Goal: Transaction & Acquisition: Purchase product/service

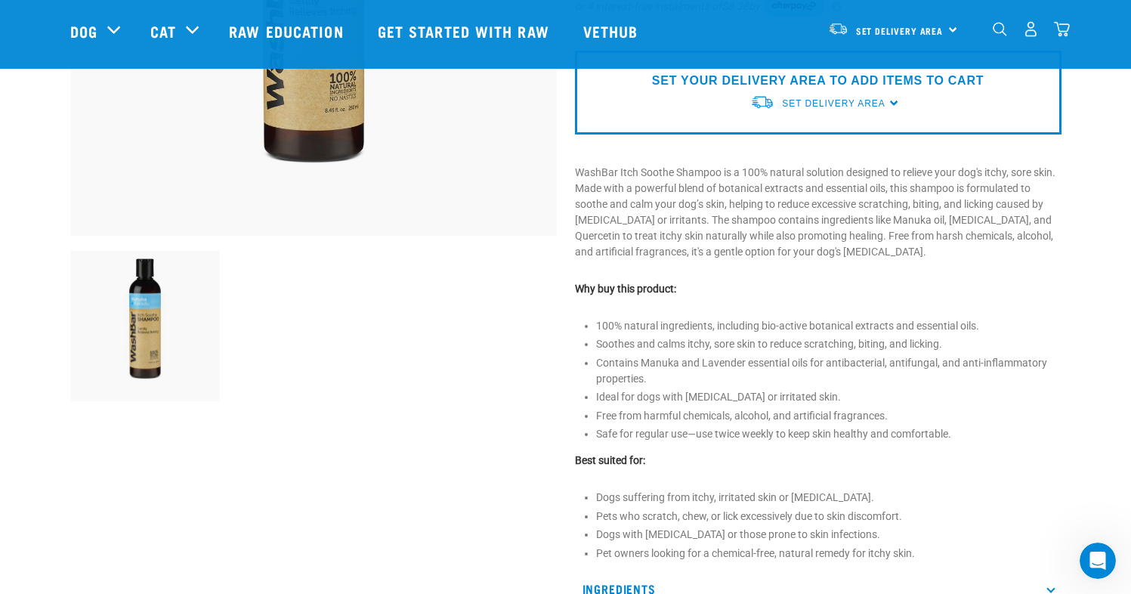
scroll to position [635, 0]
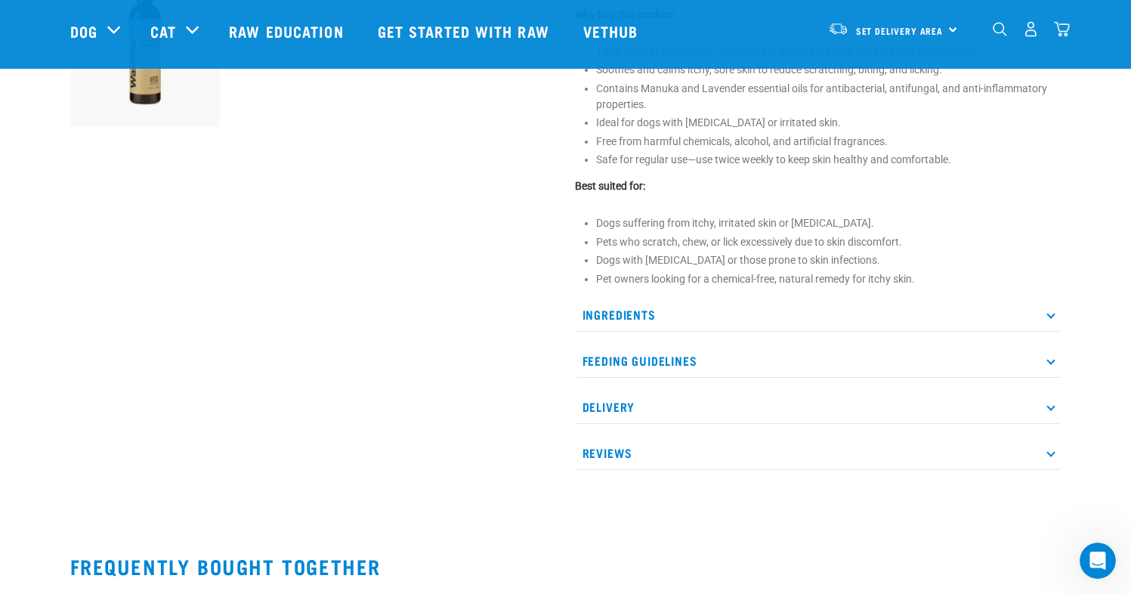
click at [938, 307] on p "Ingredients" at bounding box center [818, 315] width 486 height 34
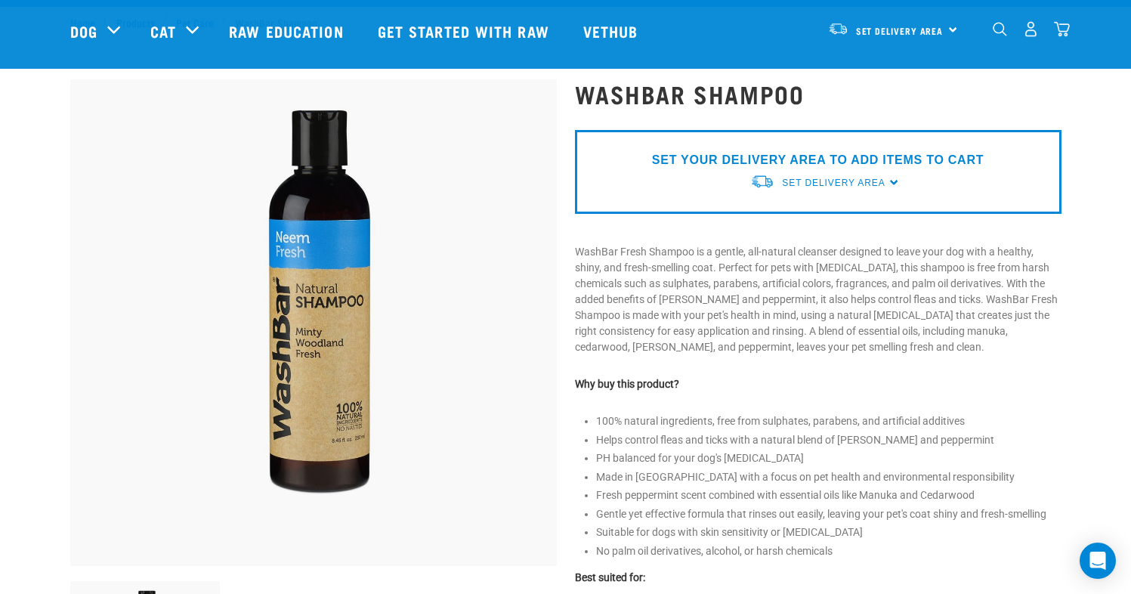
scroll to position [51, 0]
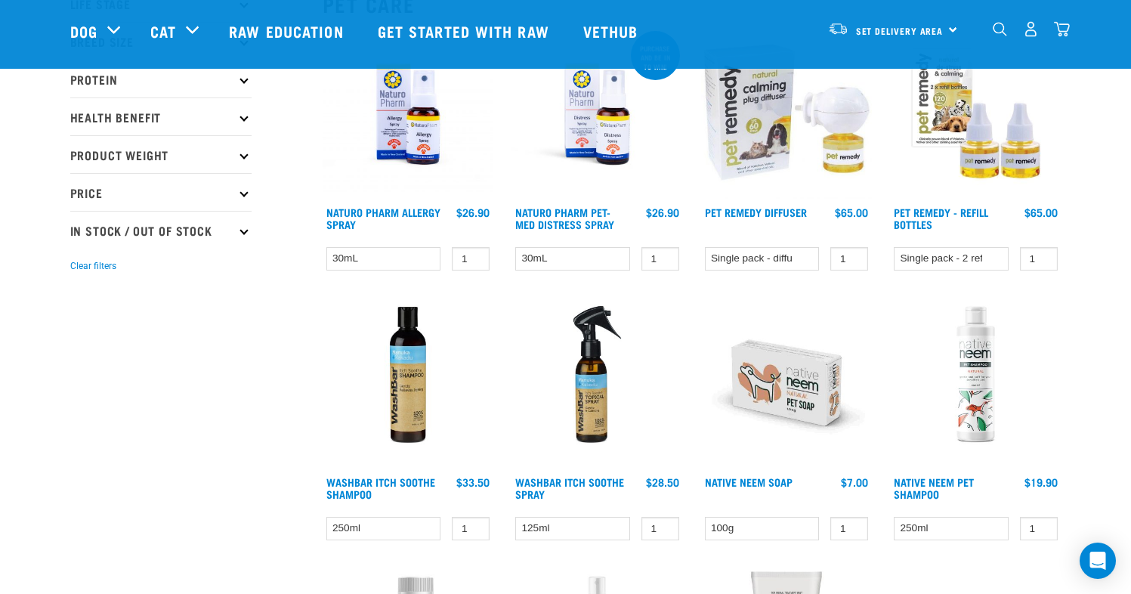
scroll to position [337, 0]
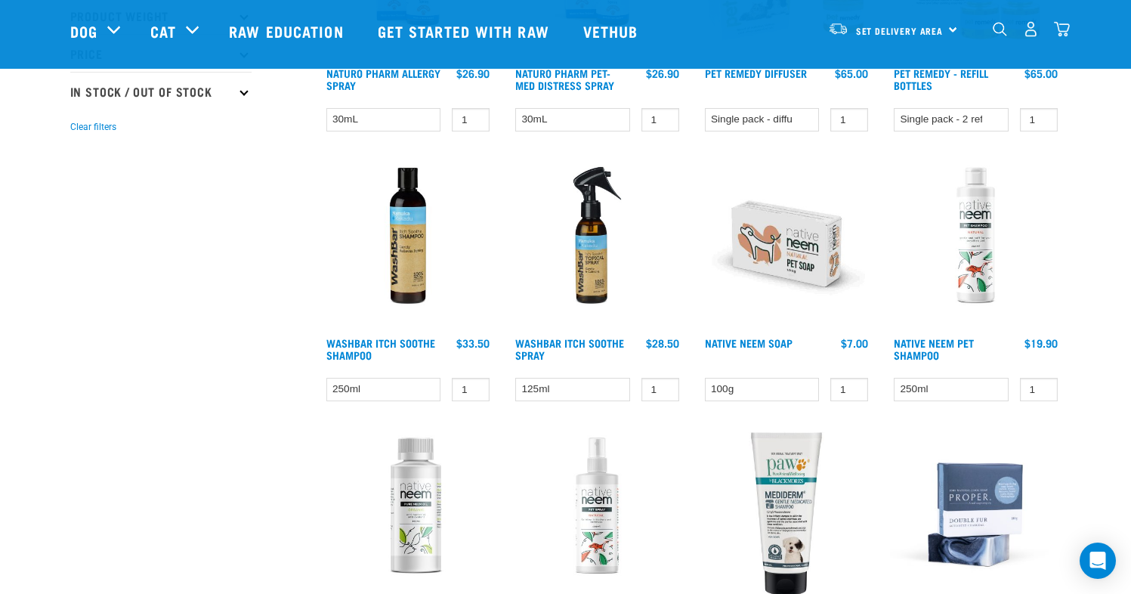
click at [391, 270] on img at bounding box center [408, 244] width 171 height 171
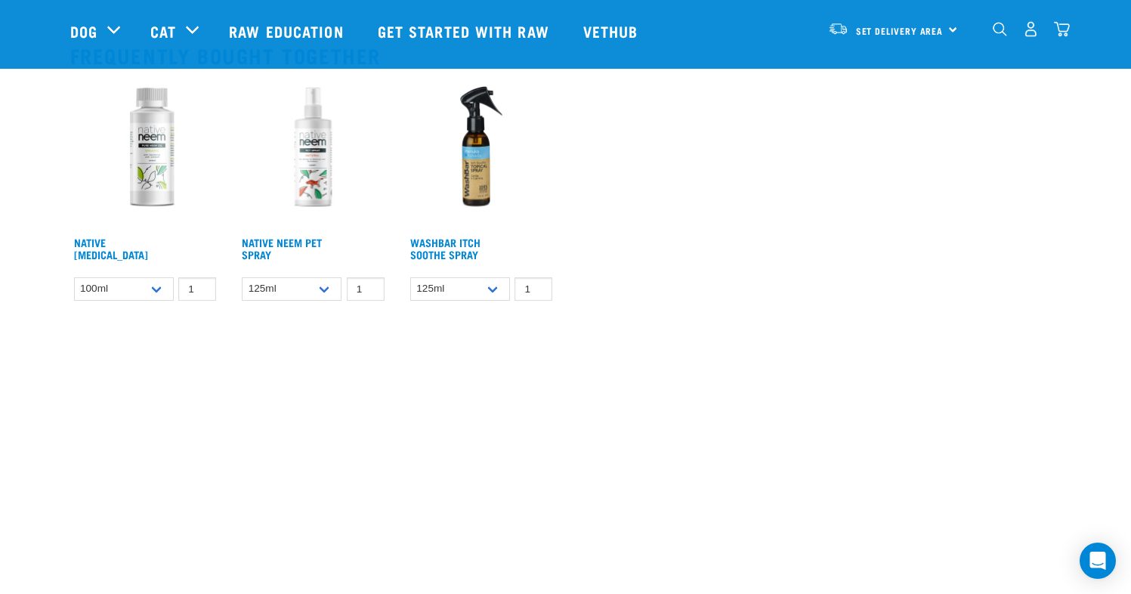
scroll to position [408, 0]
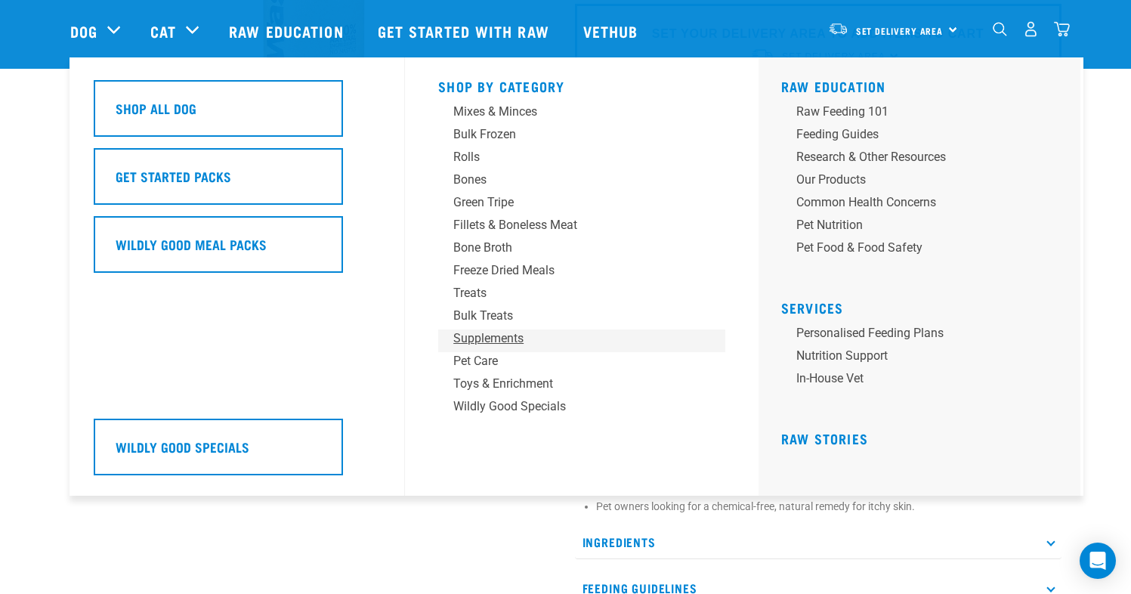
click at [478, 337] on div "Supplements" at bounding box center [571, 338] width 236 height 18
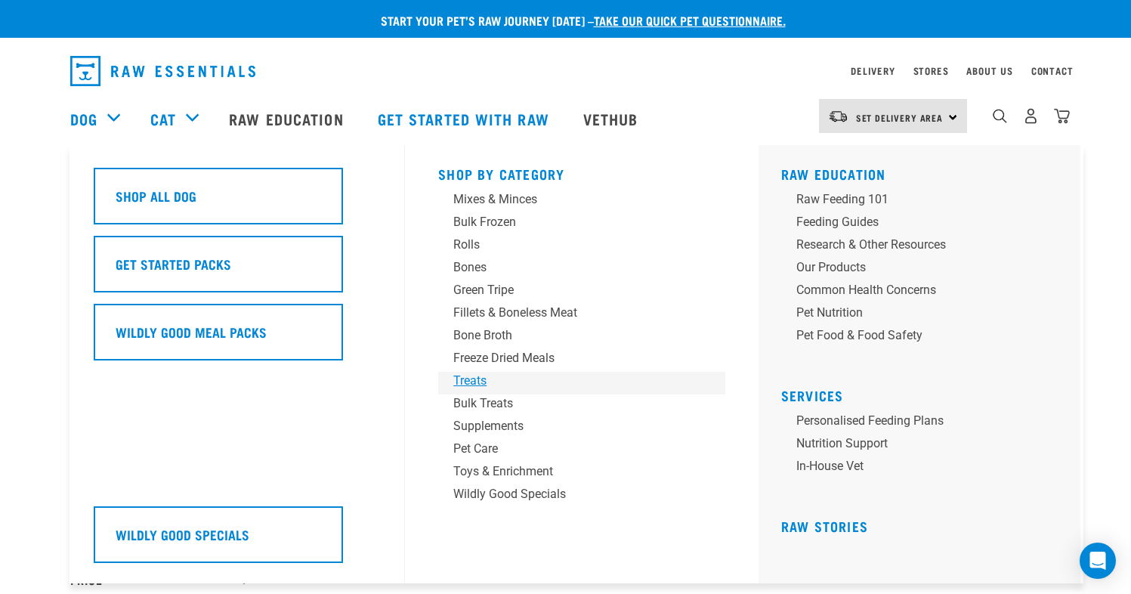
click at [483, 380] on div "Treats" at bounding box center [571, 381] width 236 height 18
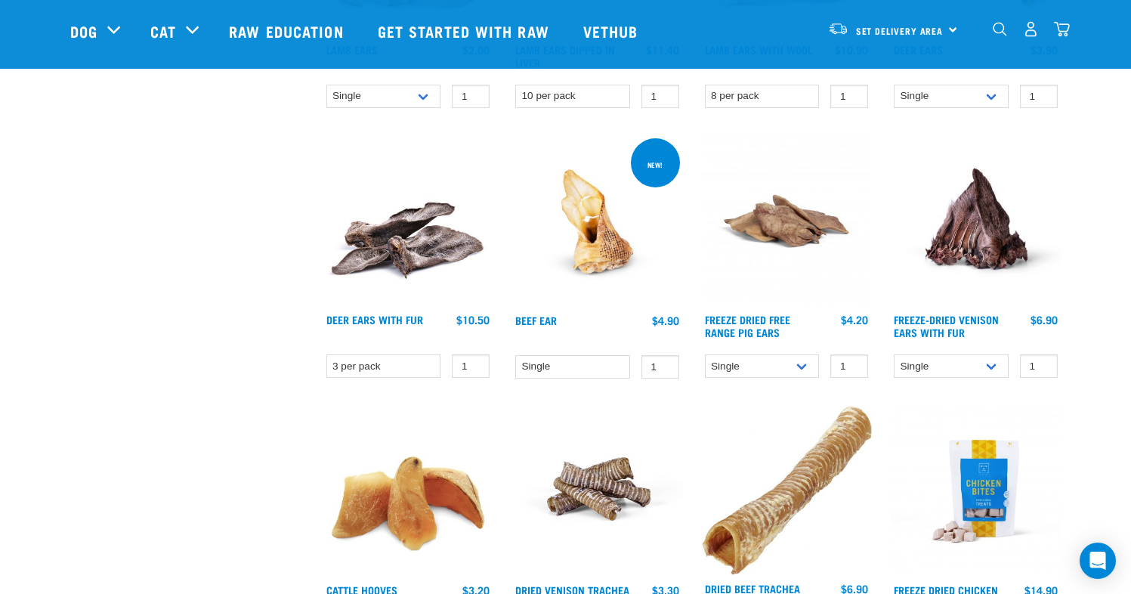
scroll to position [1147, 0]
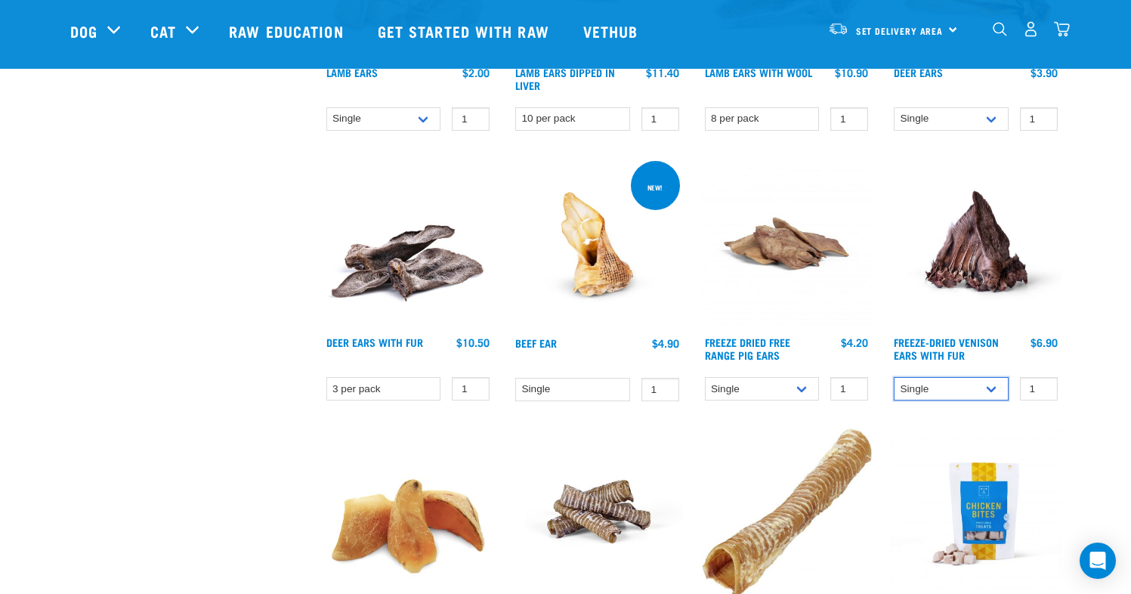
click at [993, 390] on select "Single 10 per pack 25 per pack" at bounding box center [951, 388] width 115 height 23
select select "695499"
select select "695498"
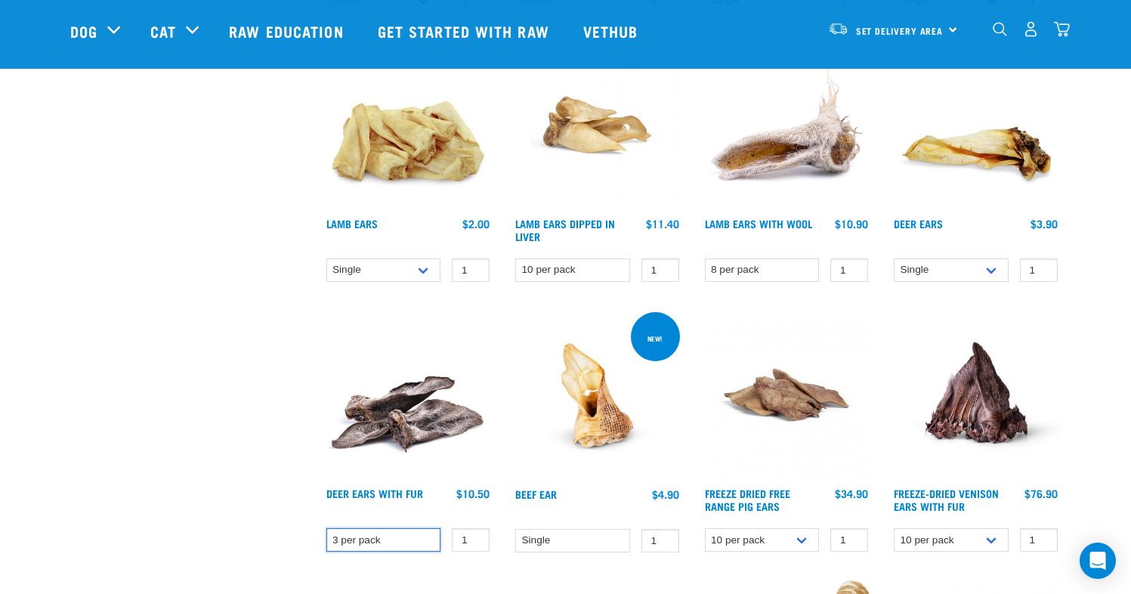
scroll to position [974, 0]
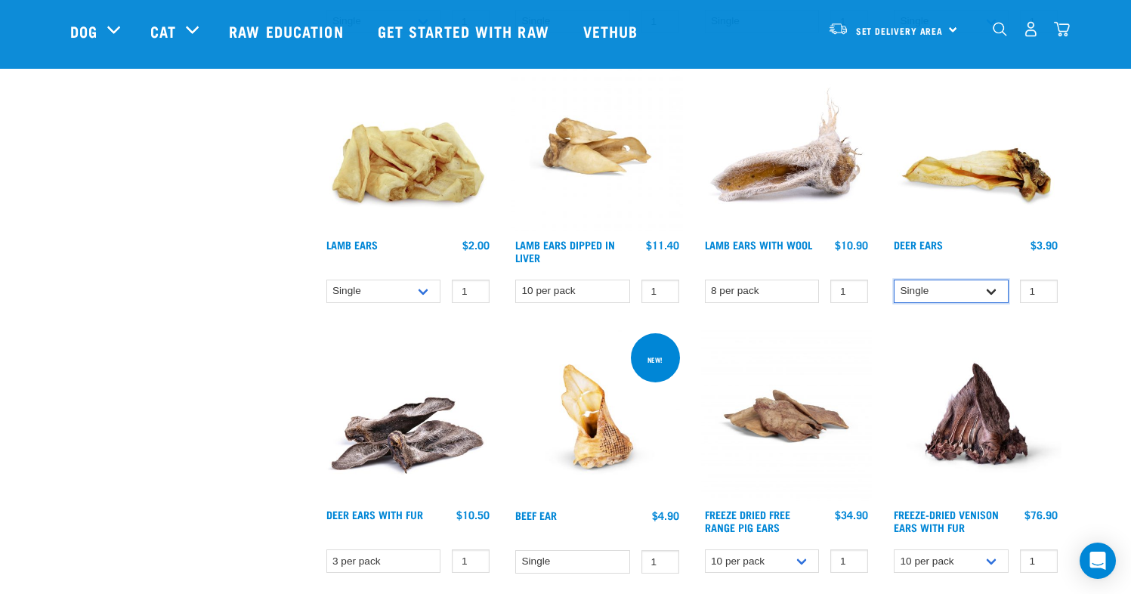
select select "443101"
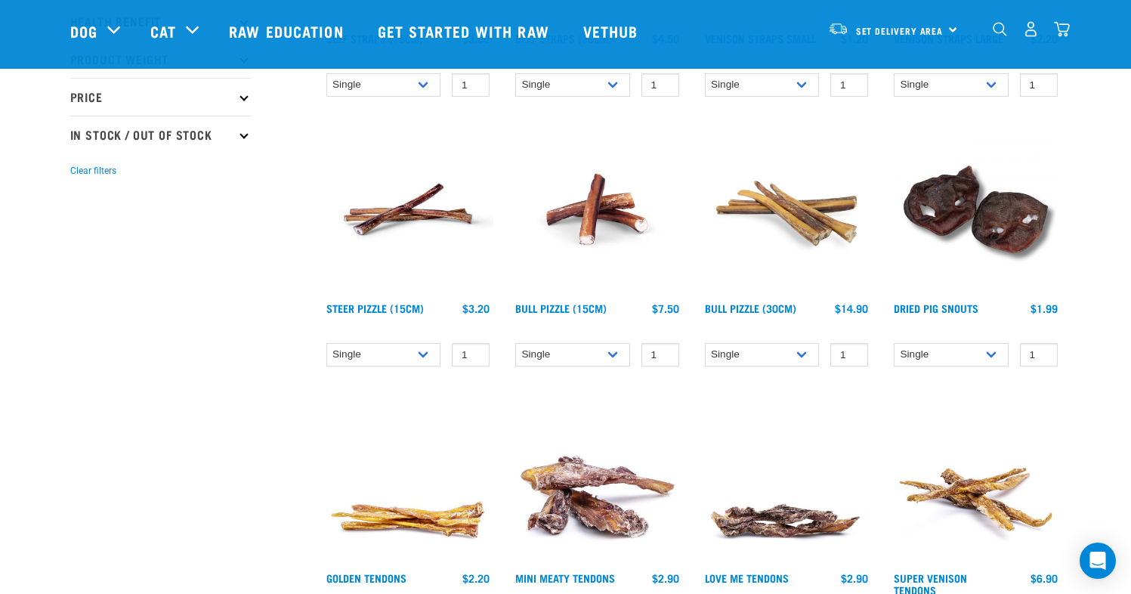
scroll to position [261, 0]
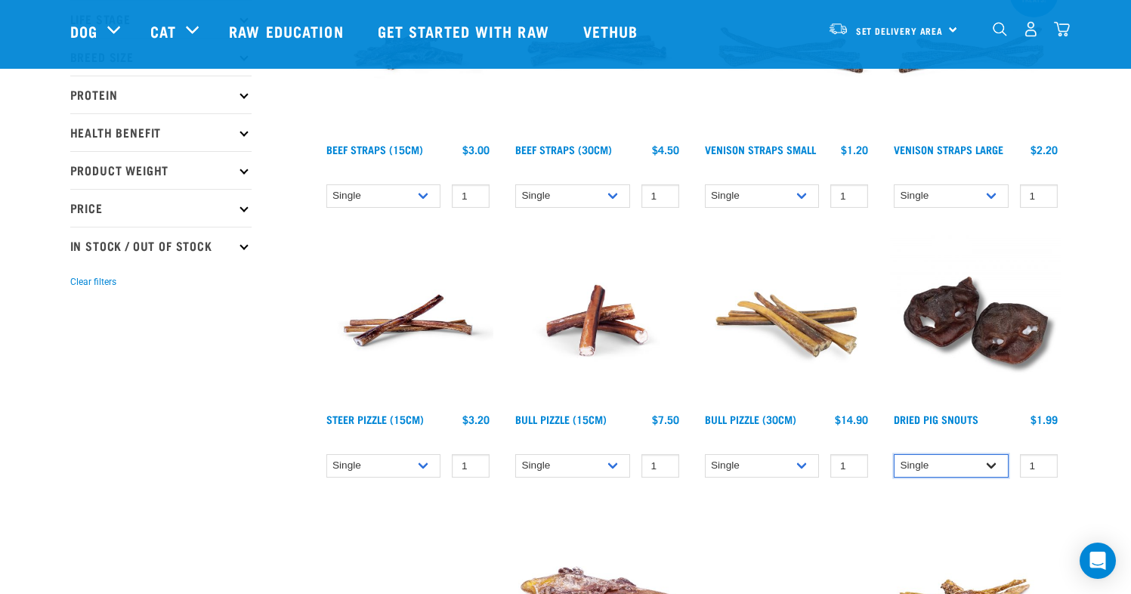
select select "443097"
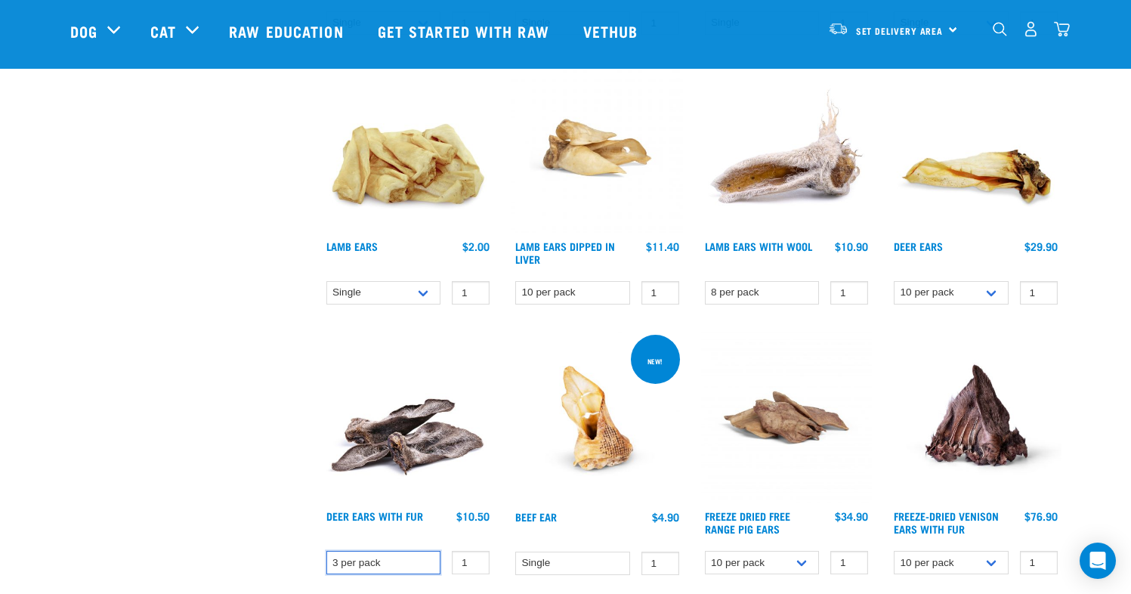
scroll to position [999, 0]
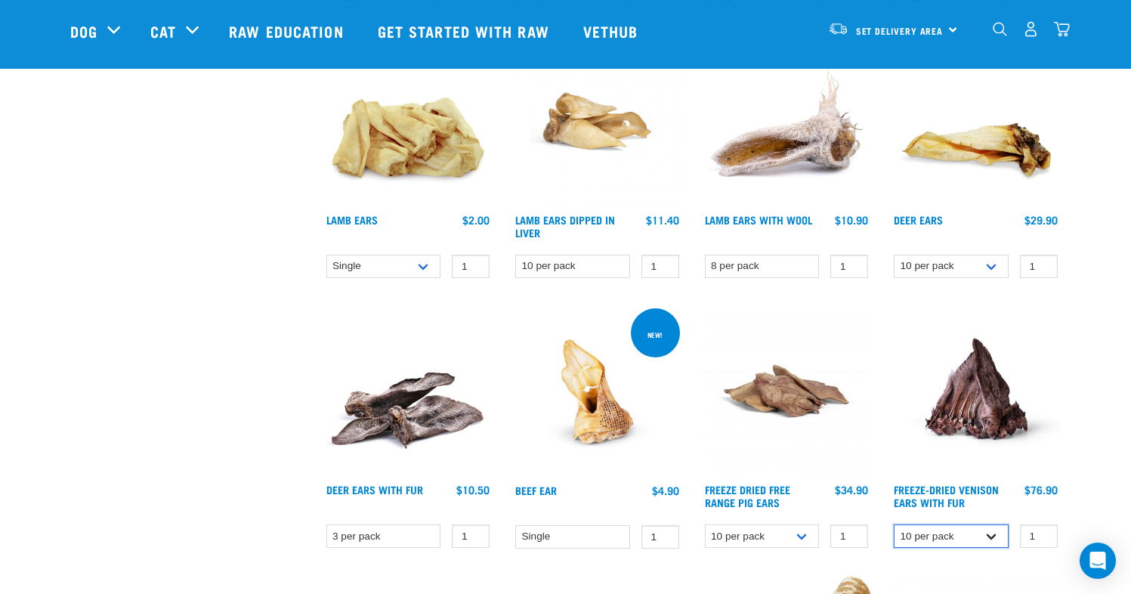
select select "436317"
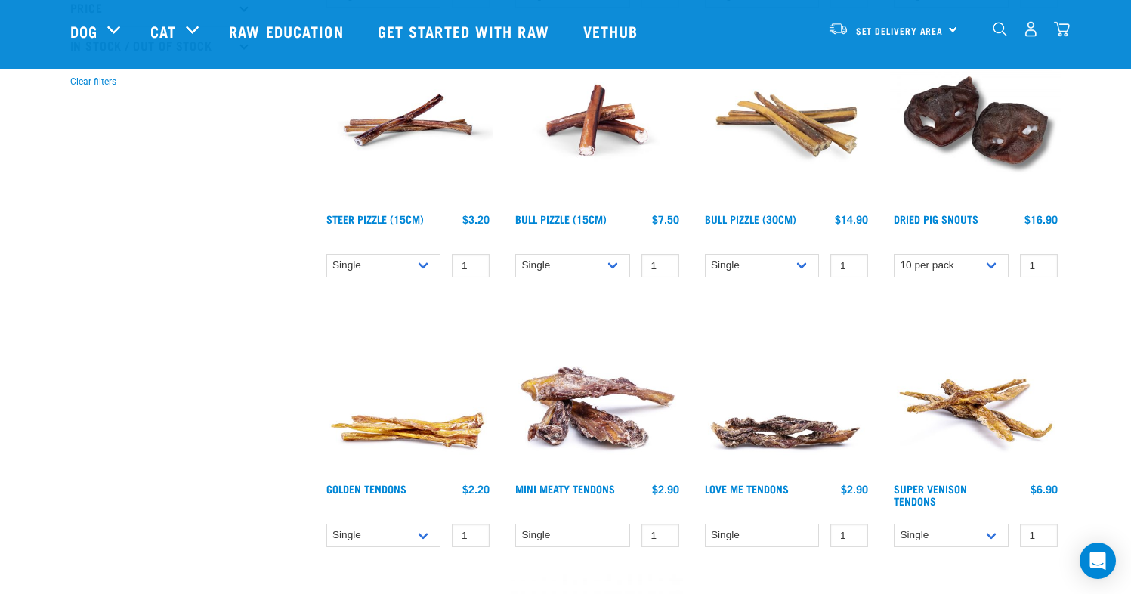
scroll to position [0, 0]
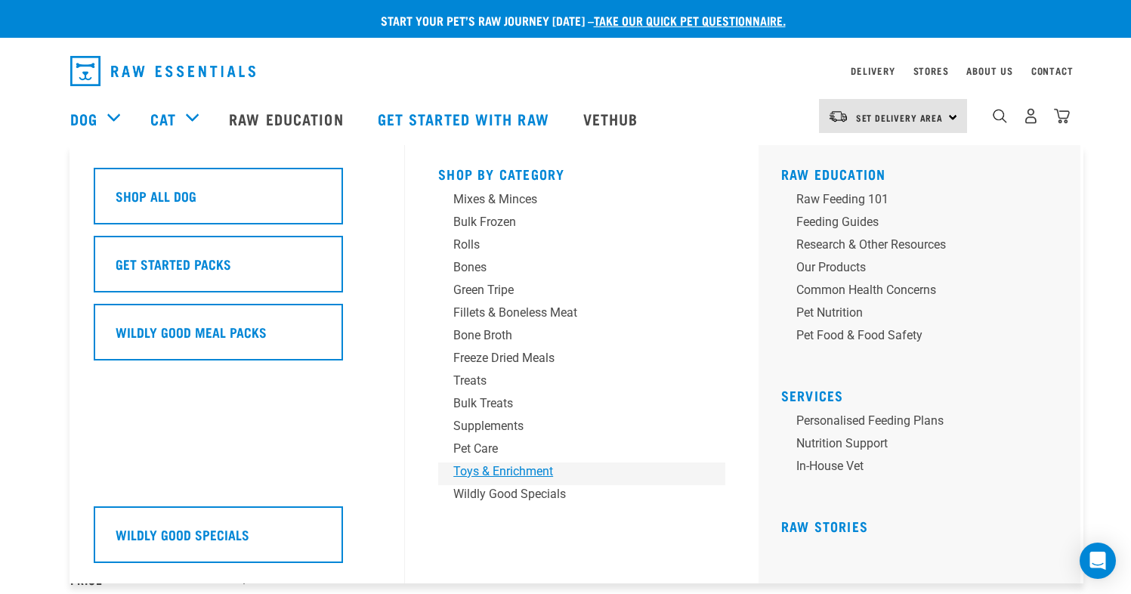
click at [490, 471] on div "Toys & Enrichment" at bounding box center [571, 471] width 236 height 18
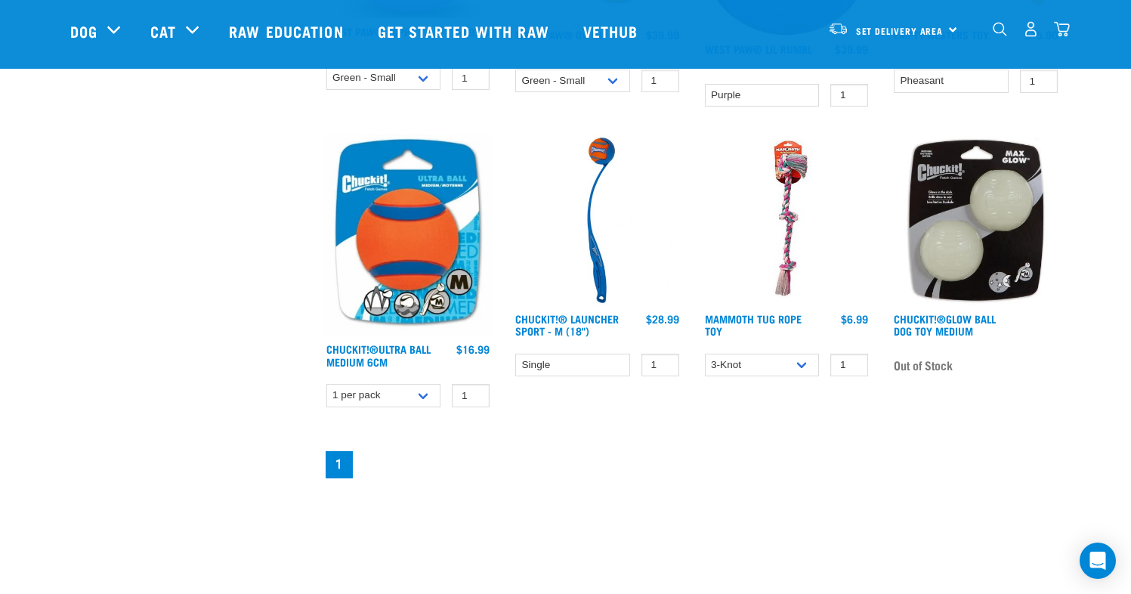
scroll to position [519, 0]
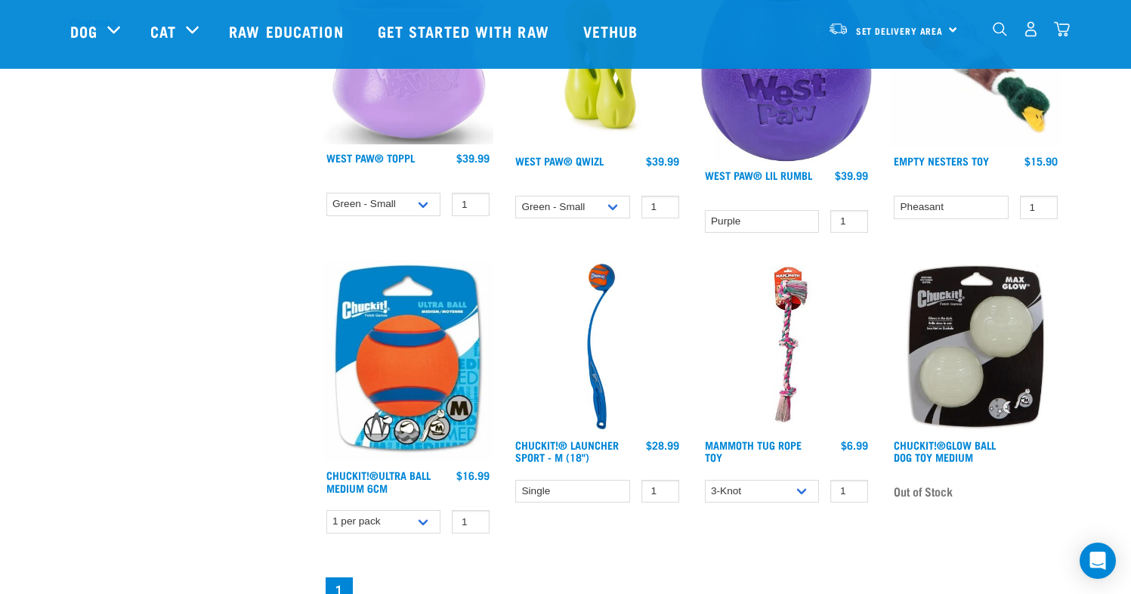
click at [1006, 377] on img at bounding box center [975, 345] width 171 height 171
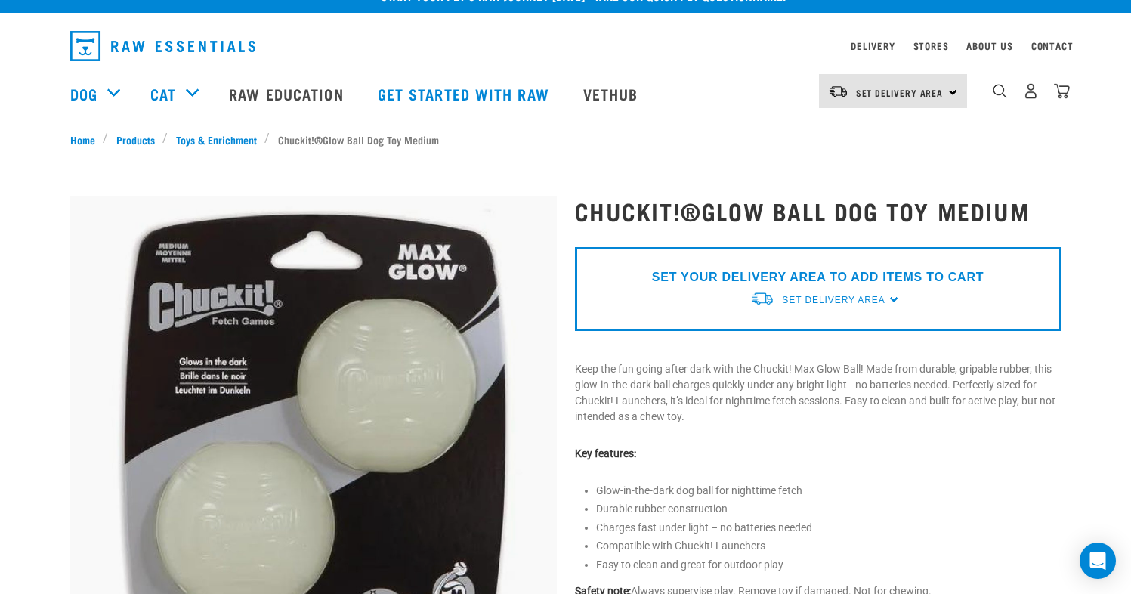
scroll to position [78, 0]
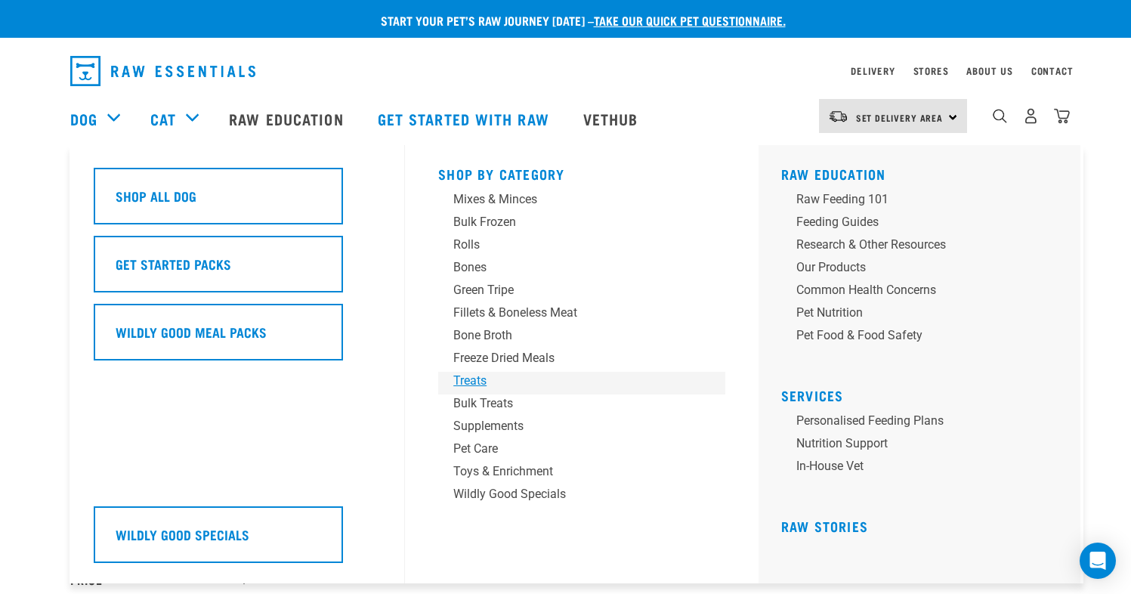
click at [478, 385] on div "Treats" at bounding box center [571, 381] width 236 height 18
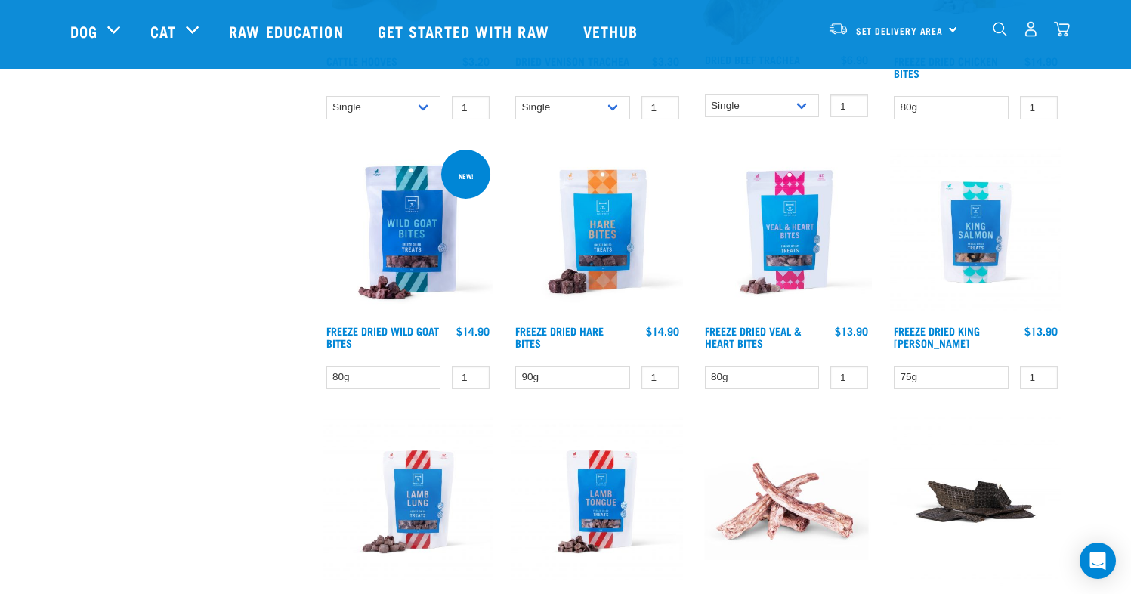
scroll to position [1188, 0]
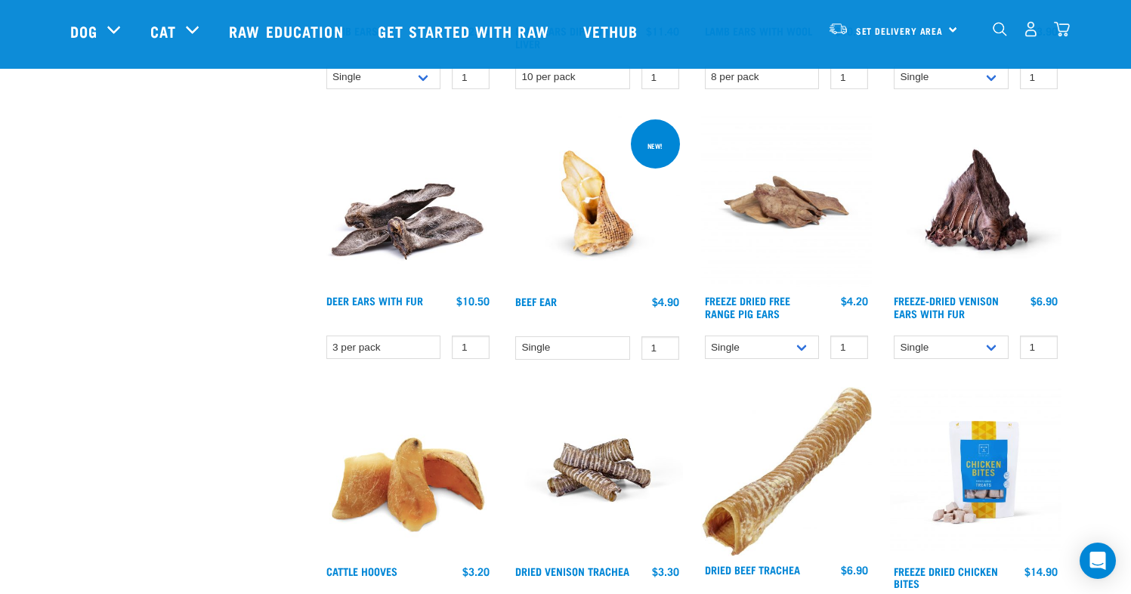
click at [425, 293] on div "Deer Ears with Fur $10.50" at bounding box center [408, 309] width 171 height 33
click at [419, 300] on link "Deer Ears with Fur" at bounding box center [374, 300] width 97 height 5
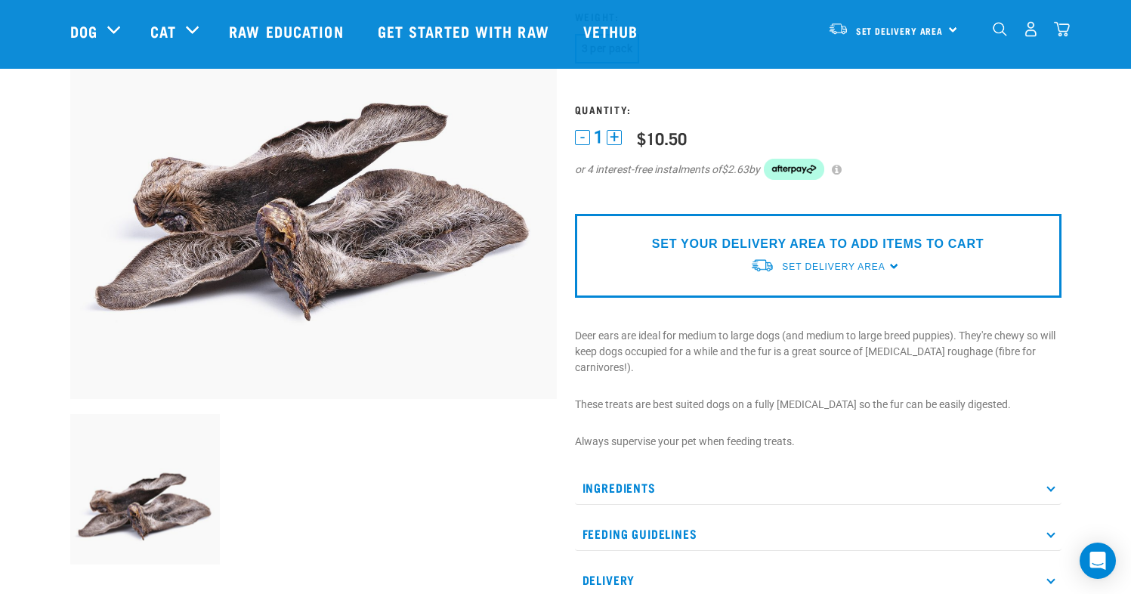
scroll to position [310, 0]
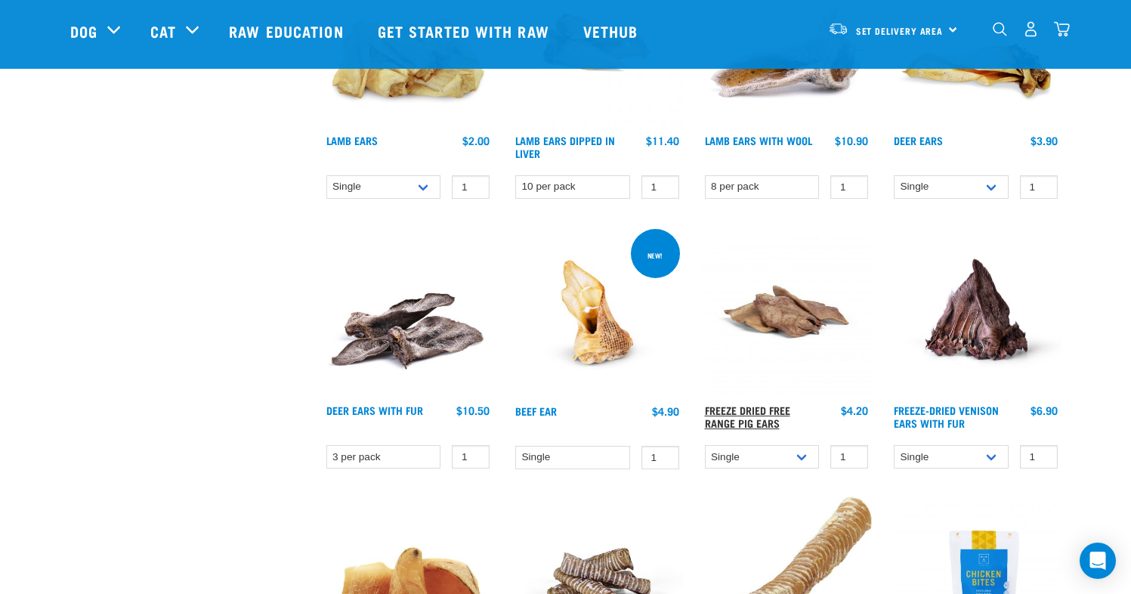
scroll to position [975, 0]
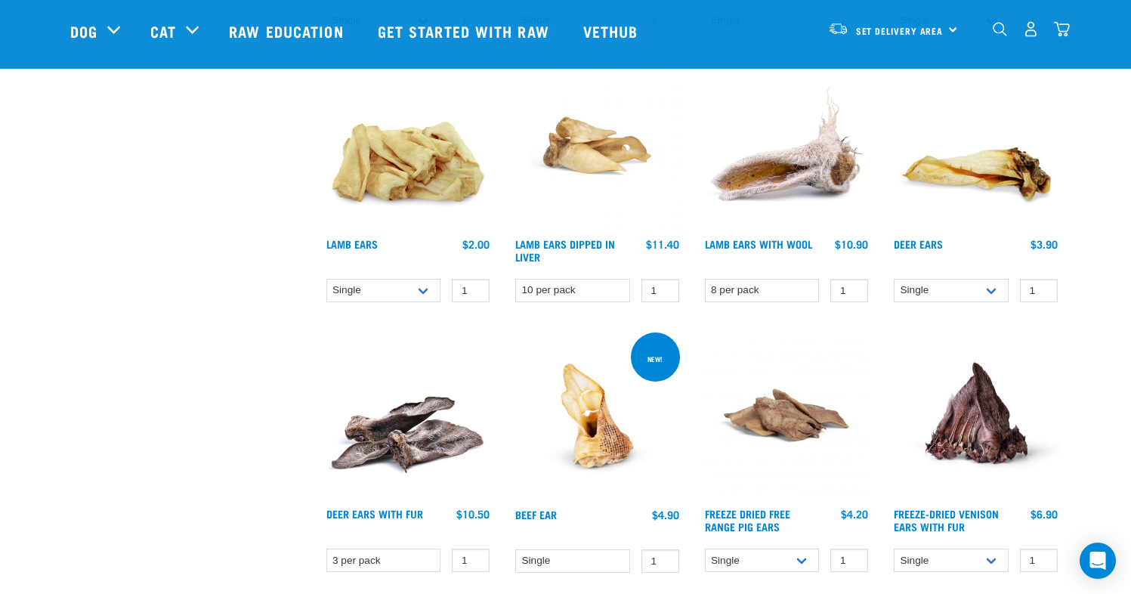
click at [793, 236] on div "Lamb Ears with Wool $10.90" at bounding box center [786, 252] width 171 height 33
click at [792, 241] on link "Lamb Ears with Wool" at bounding box center [758, 243] width 107 height 5
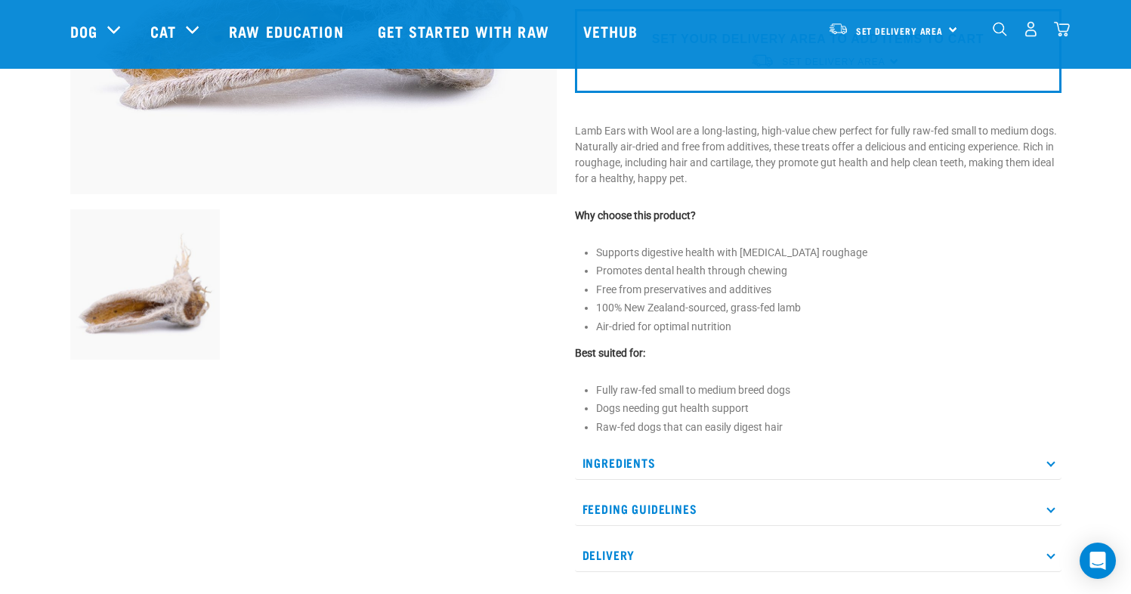
scroll to position [537, 0]
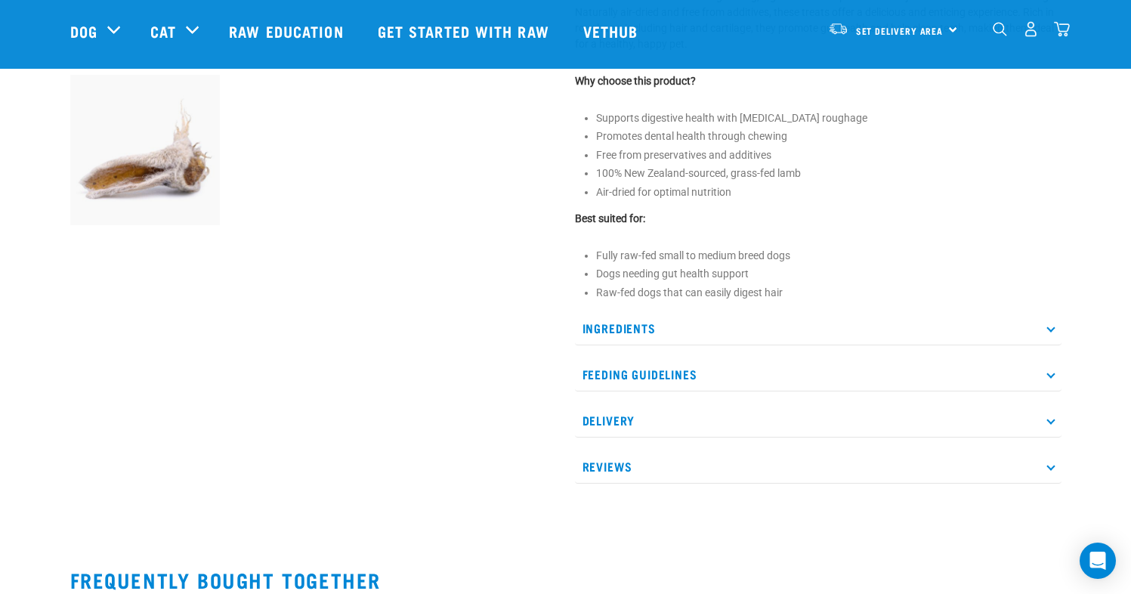
click at [807, 381] on p "Feeding Guidelines" at bounding box center [818, 374] width 486 height 34
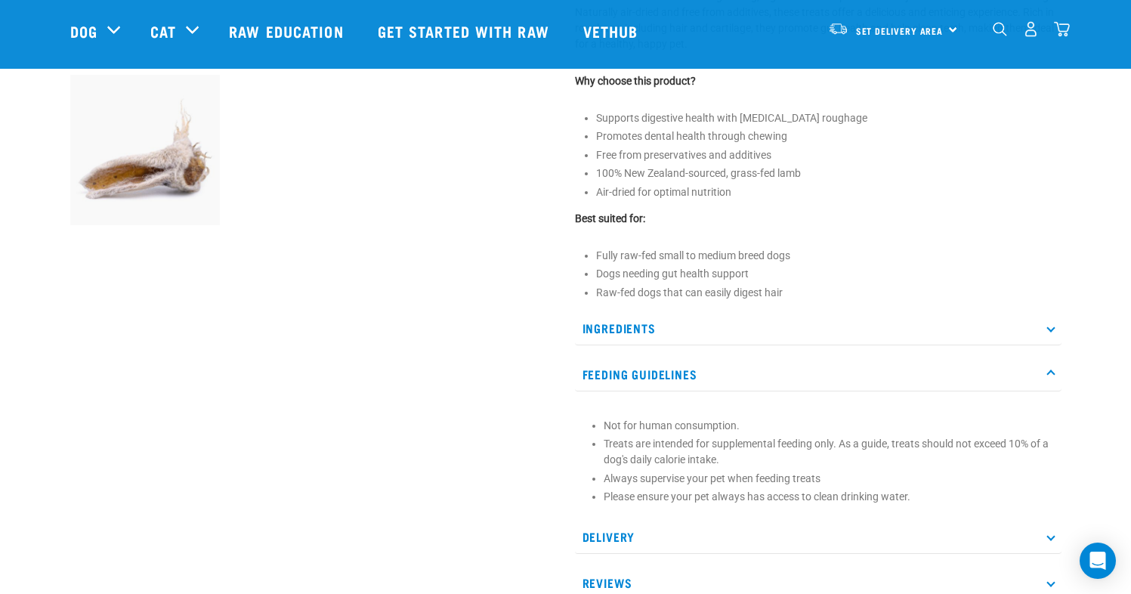
click at [734, 371] on p "Feeding Guidelines" at bounding box center [818, 374] width 486 height 34
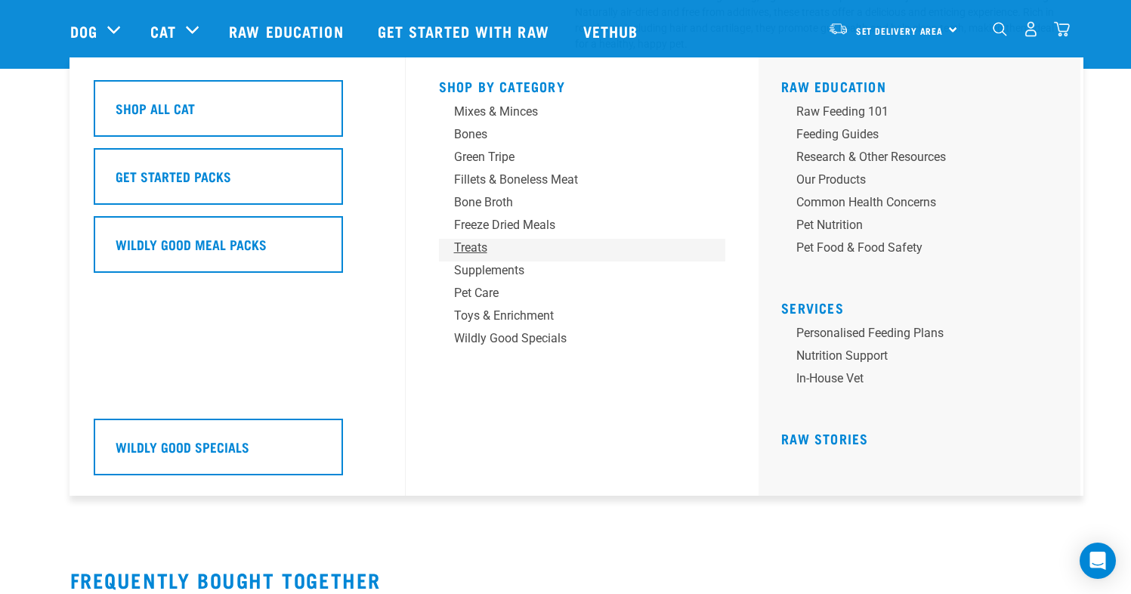
click at [480, 246] on div "Treats" at bounding box center [572, 248] width 236 height 18
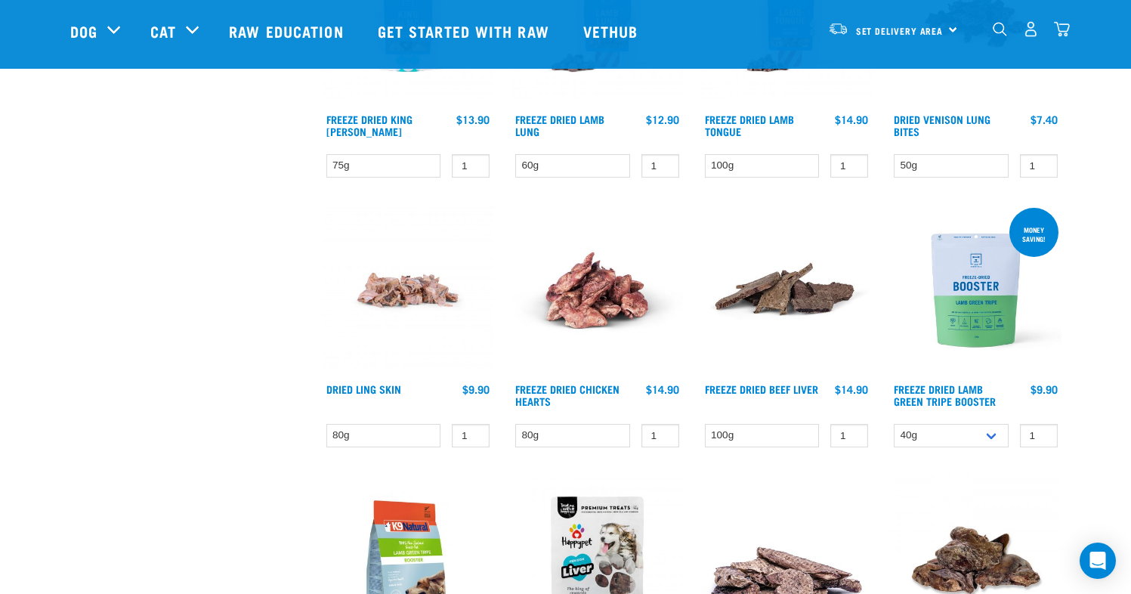
scroll to position [564, 0]
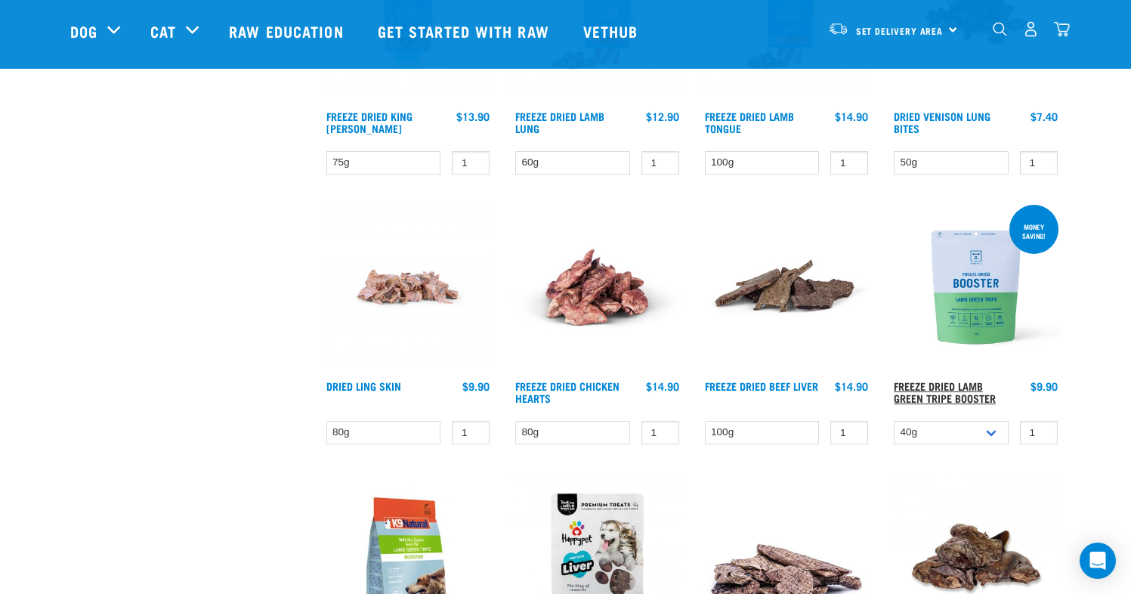
click at [974, 383] on link "Freeze Dried Lamb Green Tripe Booster" at bounding box center [945, 391] width 102 height 17
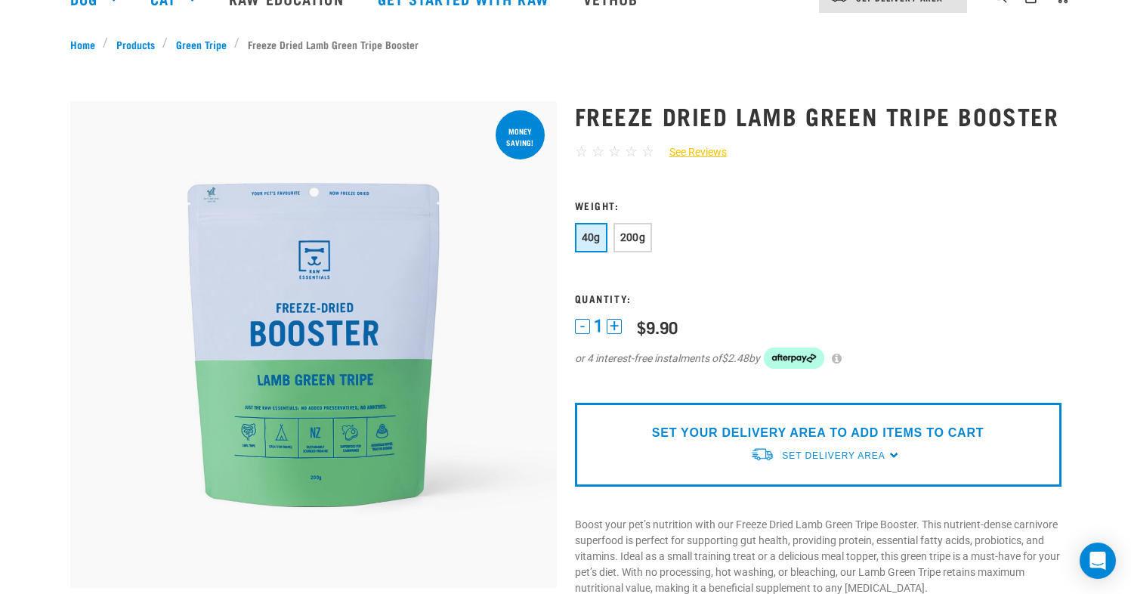
scroll to position [40, 0]
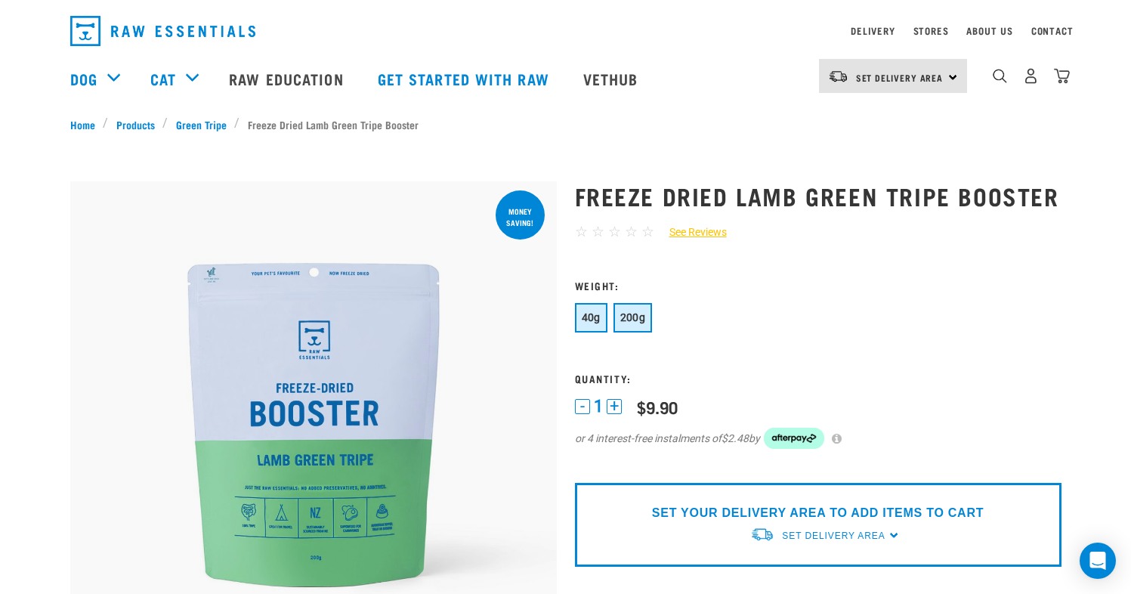
click at [642, 332] on button "200g" at bounding box center [632, 317] width 39 height 29
click at [591, 323] on span "40g" at bounding box center [591, 317] width 19 height 12
click at [640, 323] on span "200g" at bounding box center [633, 317] width 26 height 12
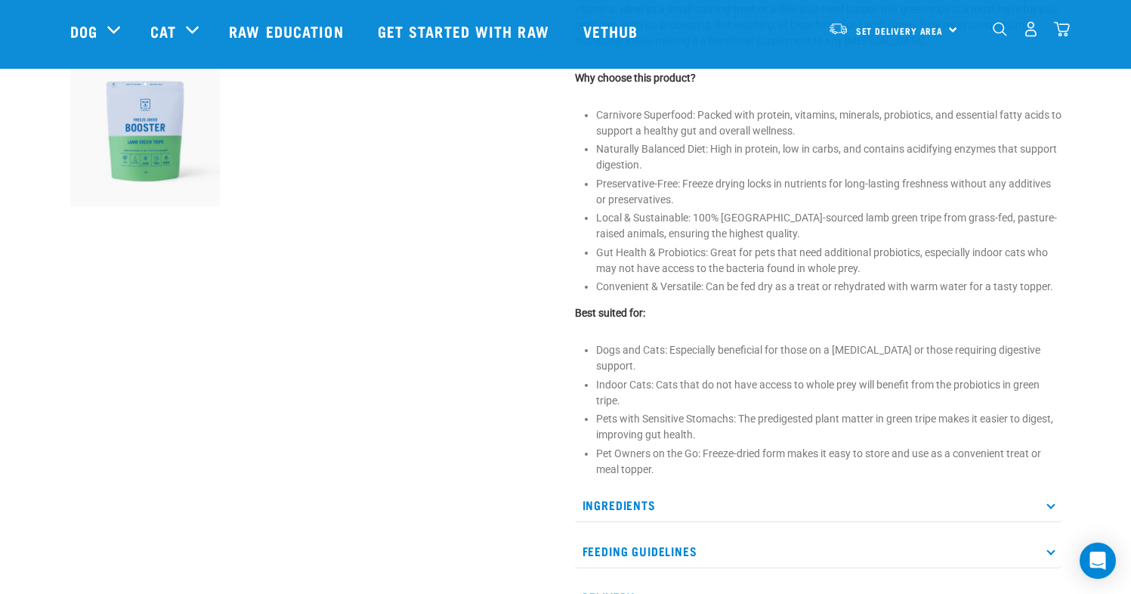
scroll to position [608, 0]
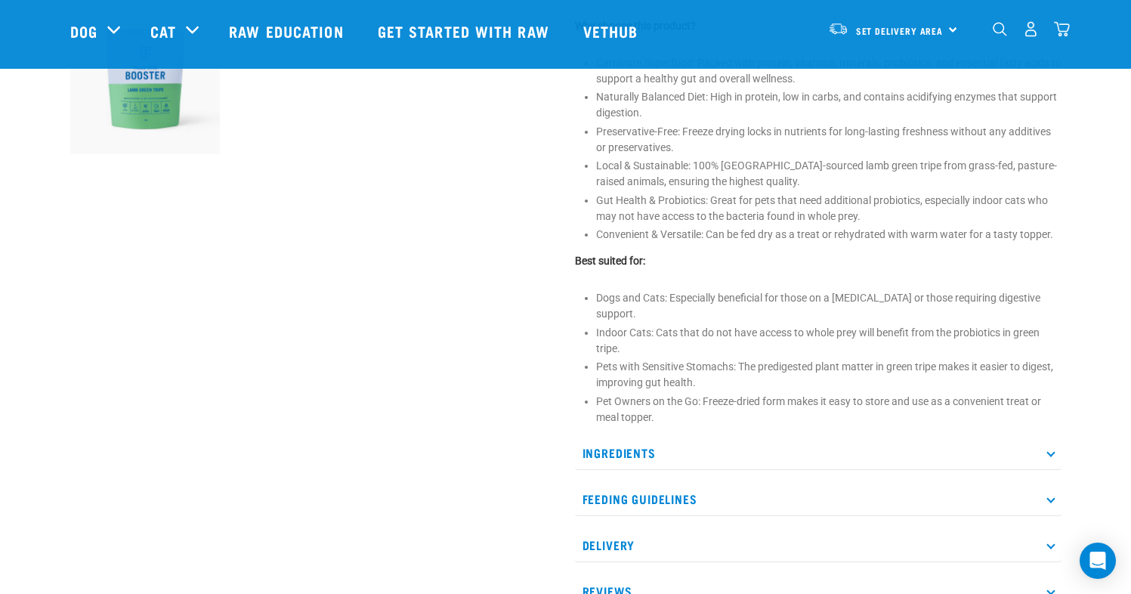
click at [1022, 505] on p "Feeding Guidelines" at bounding box center [818, 499] width 486 height 34
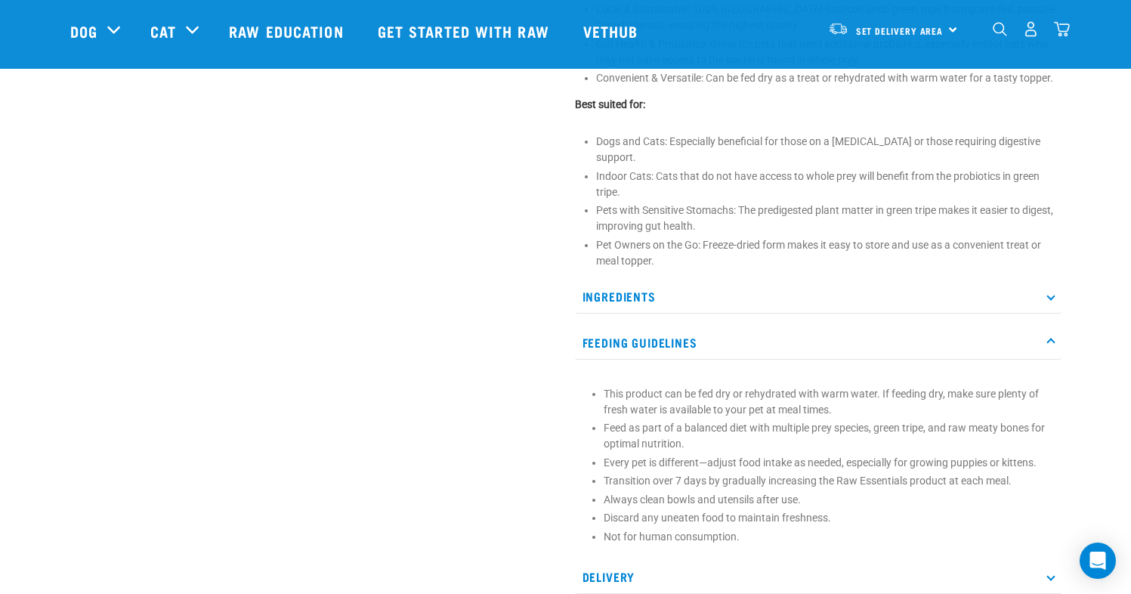
scroll to position [896, 0]
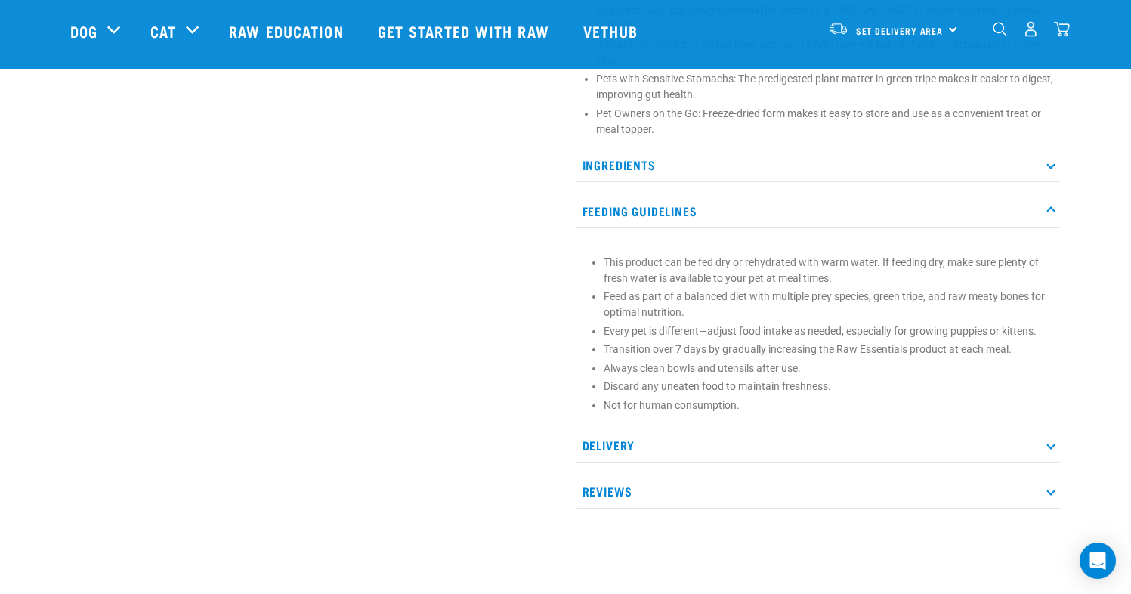
click at [683, 228] on p "Feeding Guidelines" at bounding box center [818, 211] width 486 height 34
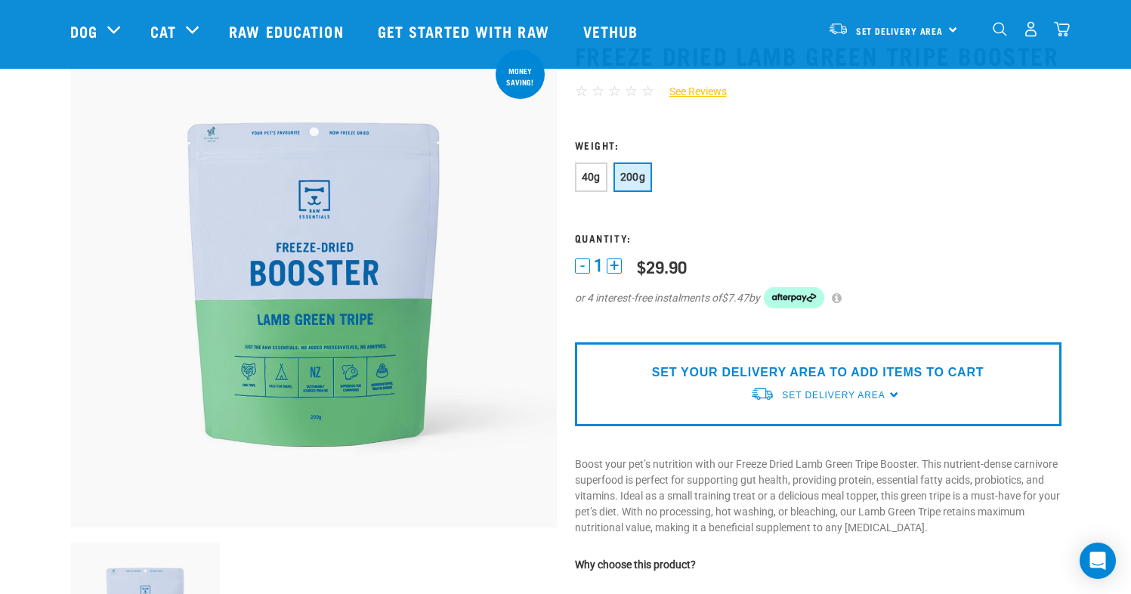
scroll to position [48, 0]
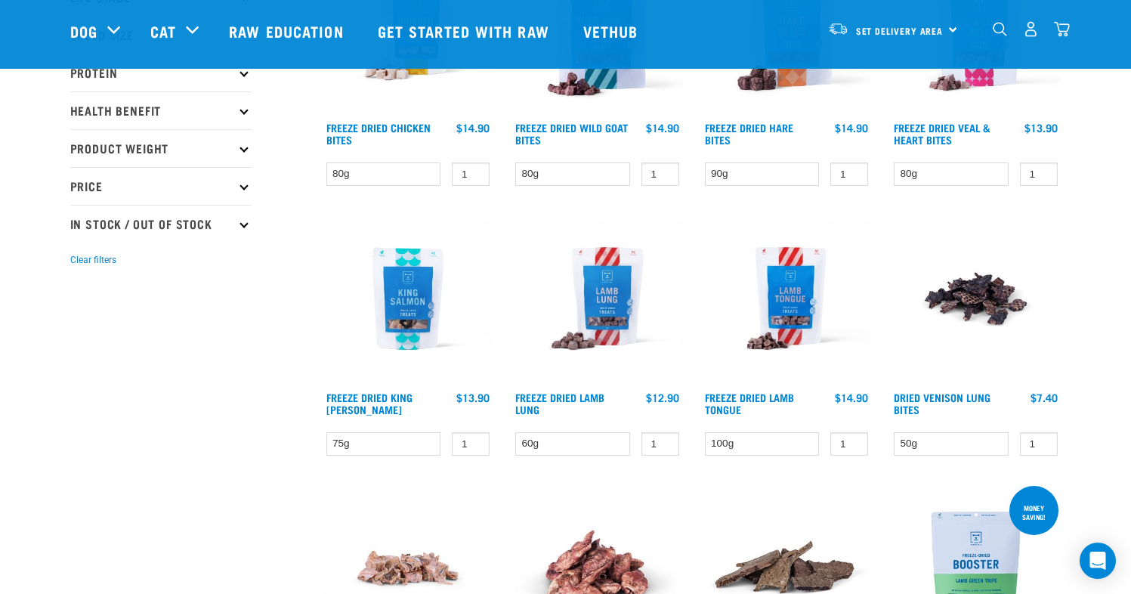
scroll to position [428, 0]
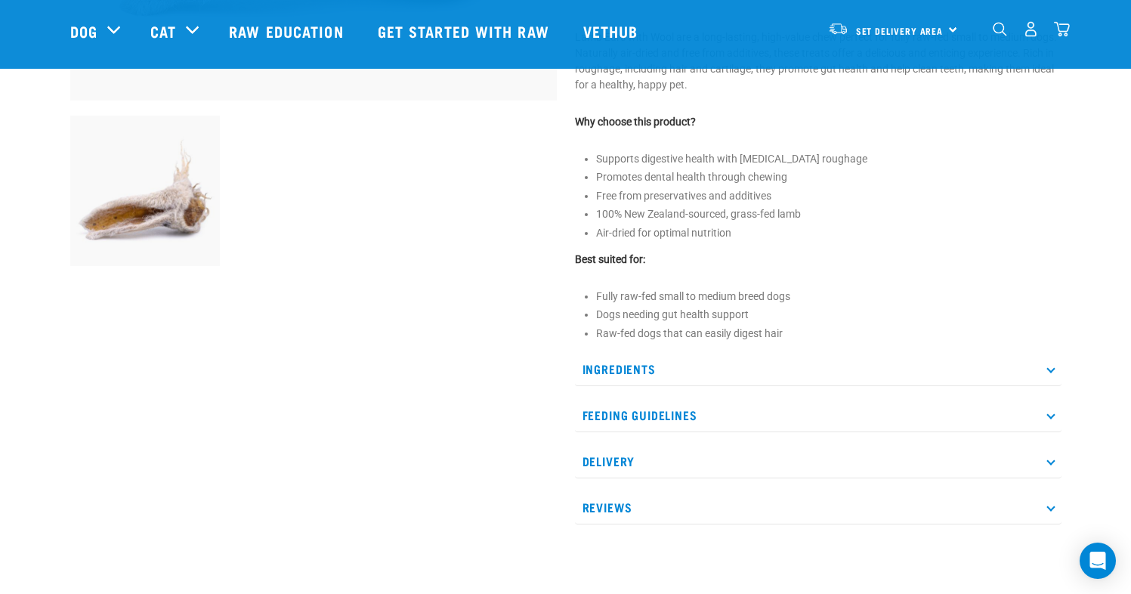
scroll to position [371, 0]
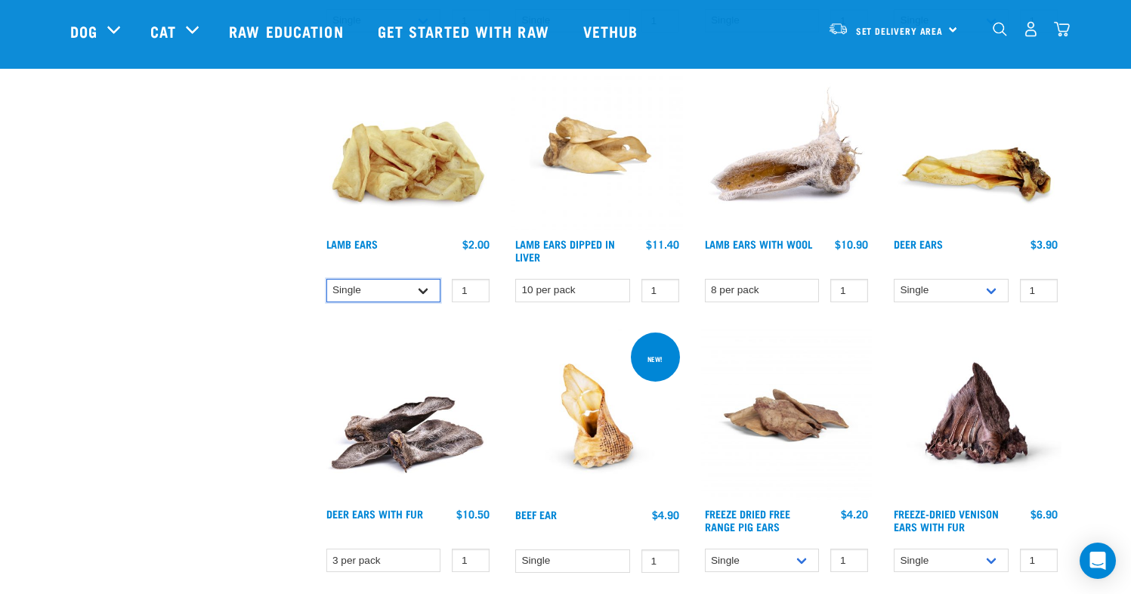
select select "800"
click at [372, 236] on div "Lamb Ears $2.00 $10.90" at bounding box center [408, 252] width 171 height 33
click at [371, 242] on link "Lamb Ears" at bounding box center [351, 243] width 51 height 5
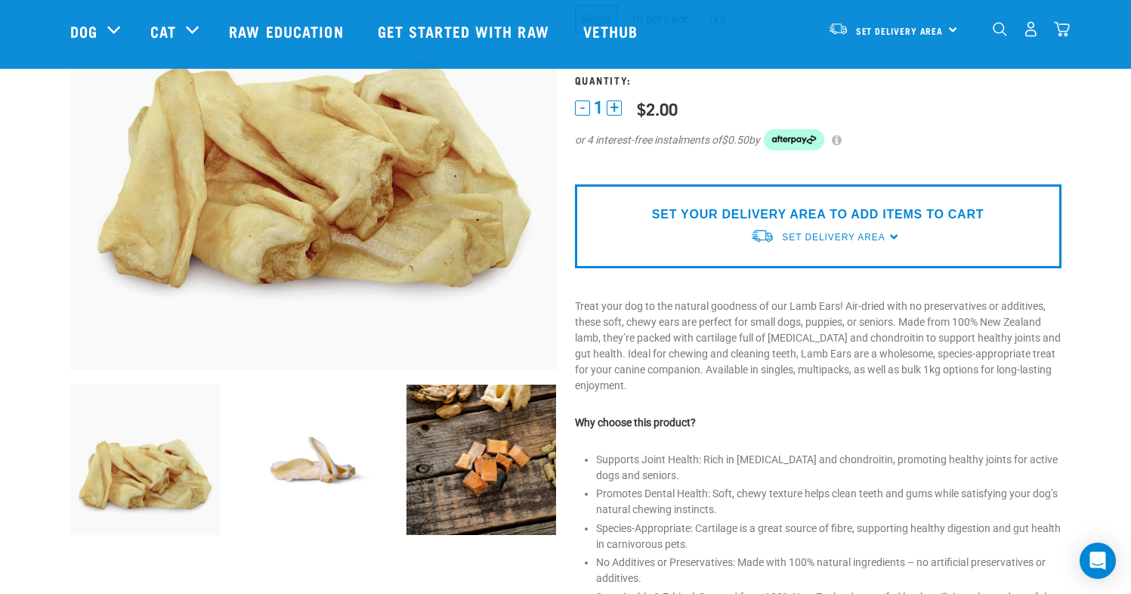
scroll to position [252, 0]
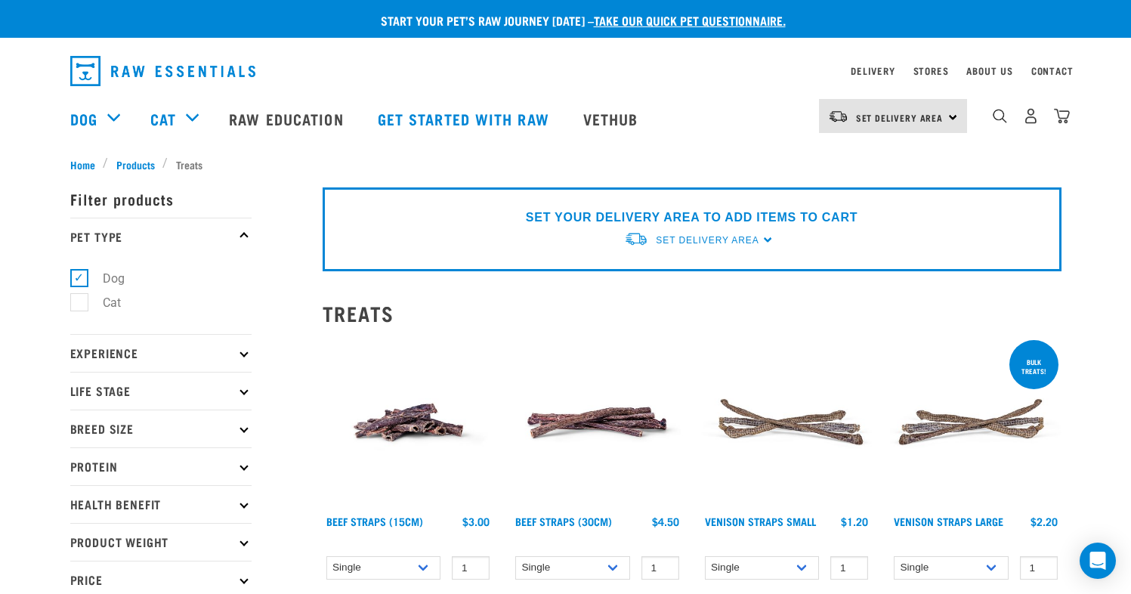
select select "800"
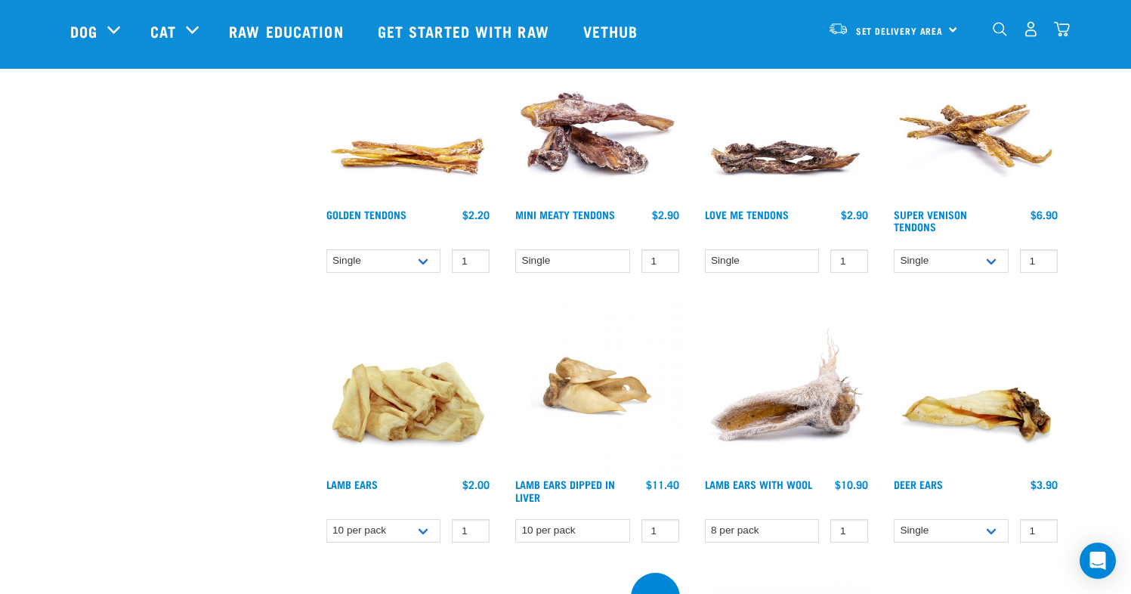
scroll to position [760, 0]
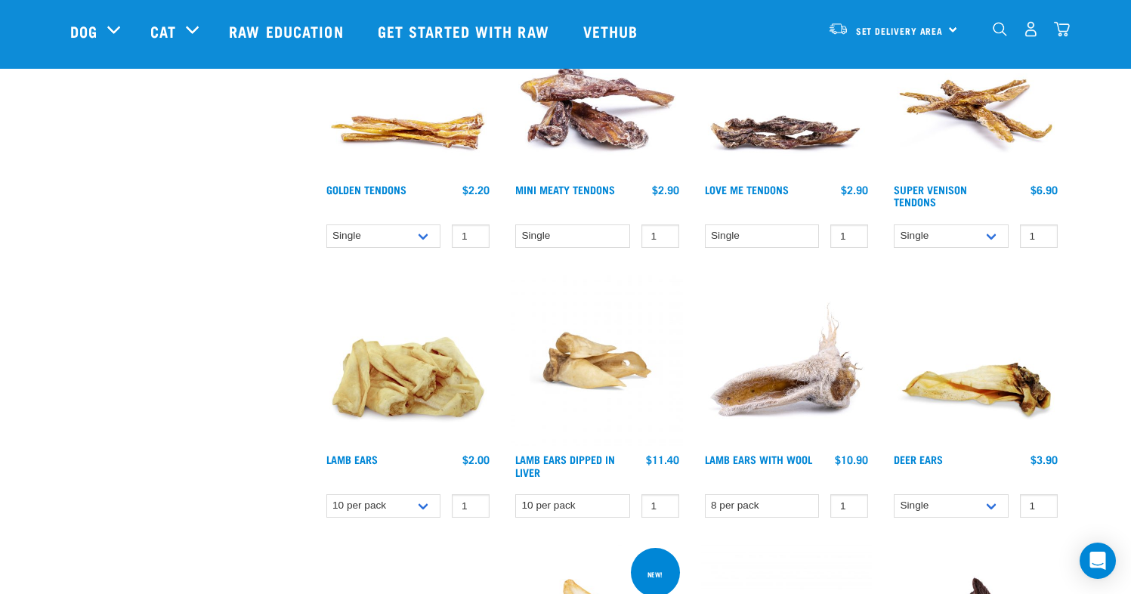
click at [779, 403] on img at bounding box center [786, 360] width 171 height 171
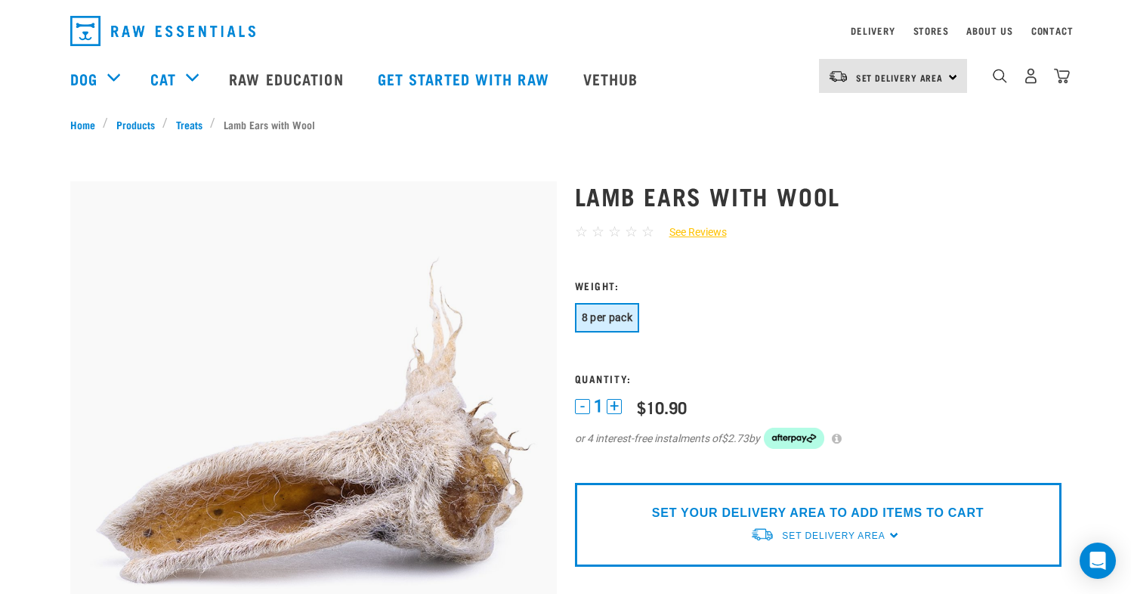
scroll to position [43, 0]
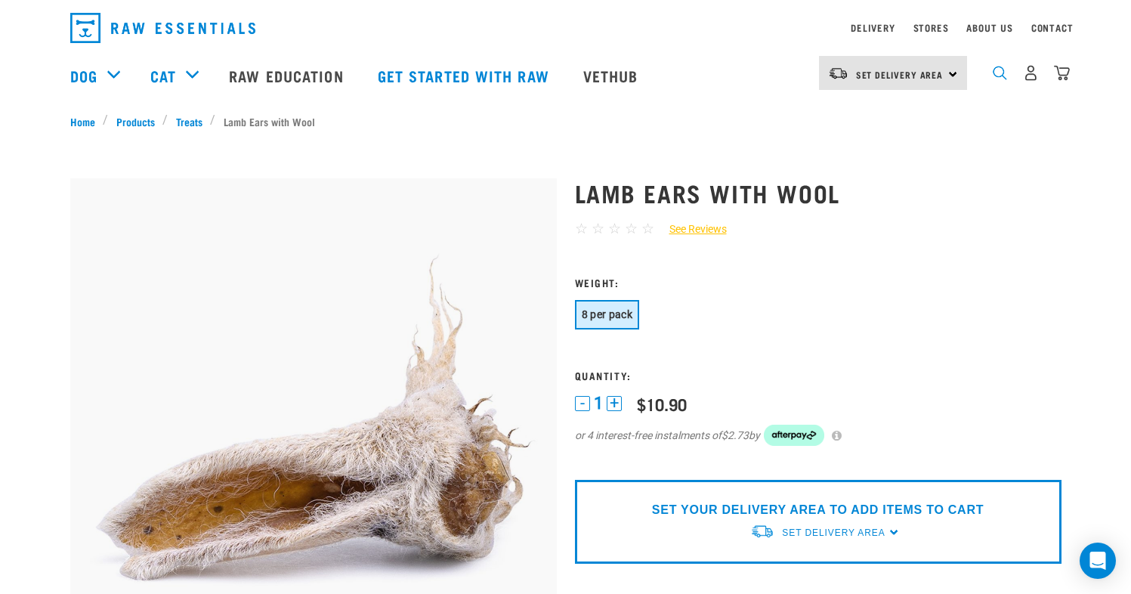
click at [1005, 78] on img "dropdown navigation" at bounding box center [1000, 73] width 14 height 14
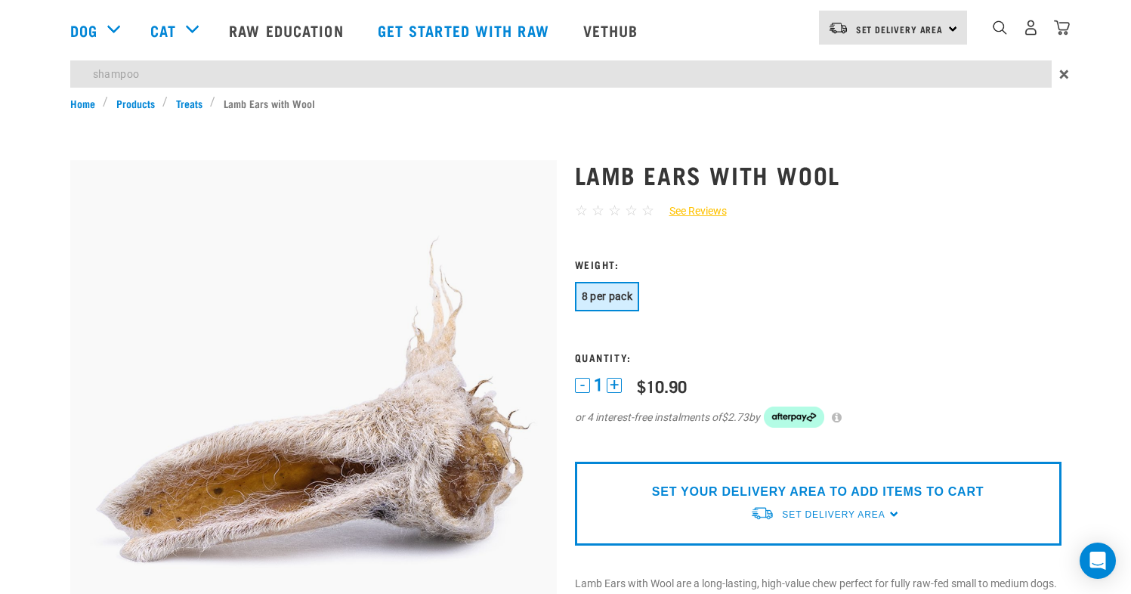
type input "shampoo"
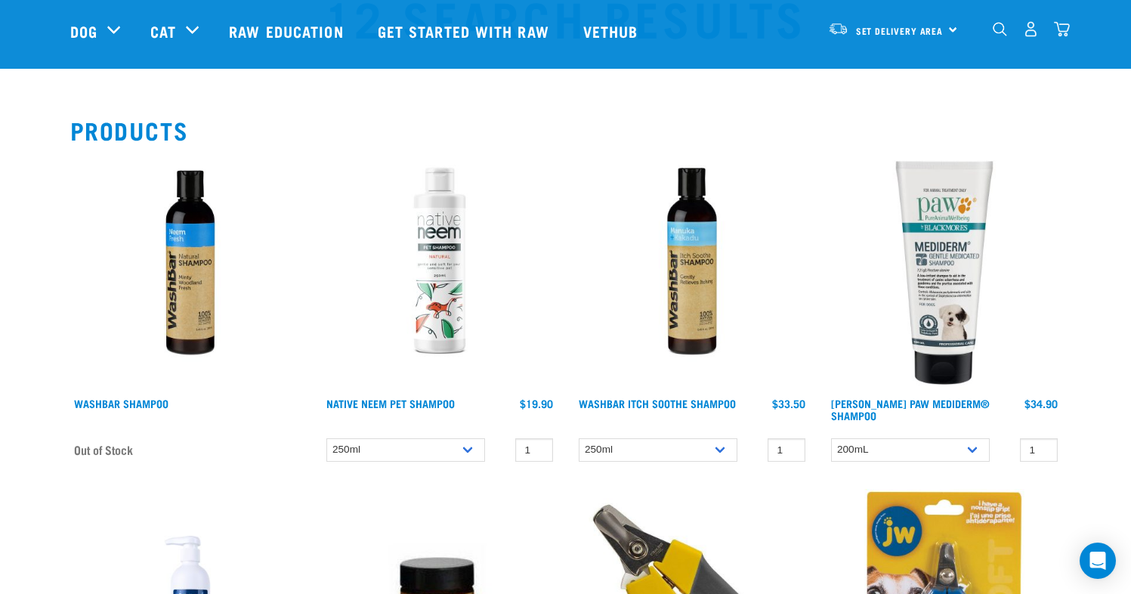
scroll to position [57, 0]
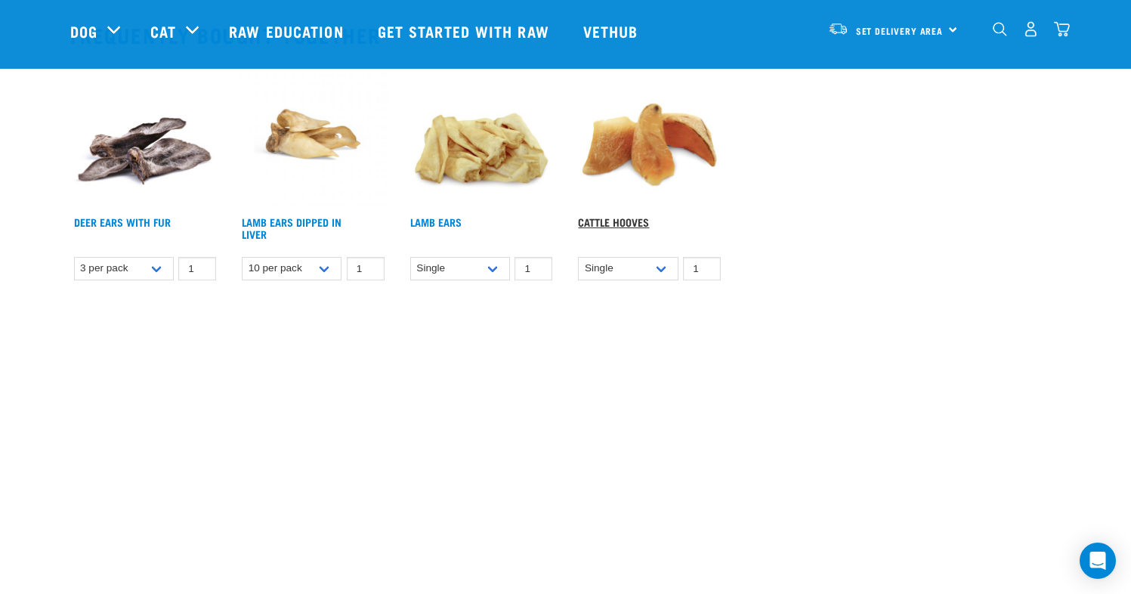
click at [626, 223] on link "Cattle Hooves" at bounding box center [613, 221] width 71 height 5
